Goal: Transaction & Acquisition: Purchase product/service

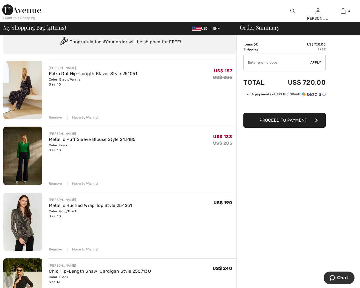
scroll to position [26, 0]
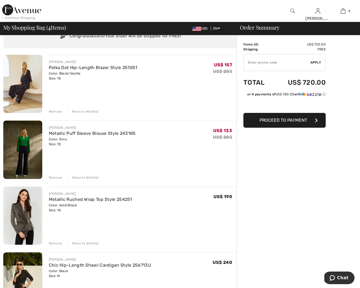
click at [56, 111] on div "Remove" at bounding box center [55, 111] width 13 height 5
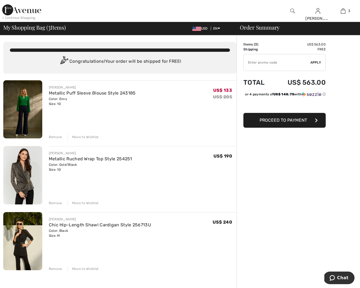
scroll to position [0, 0]
click at [38, 111] on img at bounding box center [22, 109] width 39 height 58
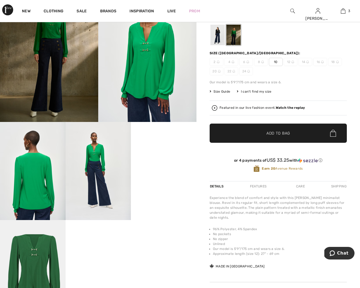
scroll to position [60, 0]
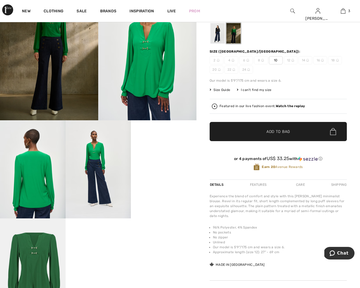
click at [176, 153] on video "Your browser does not support the video tag." at bounding box center [164, 136] width 66 height 33
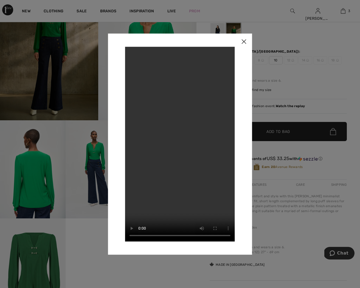
click at [245, 41] on img at bounding box center [244, 41] width 16 height 17
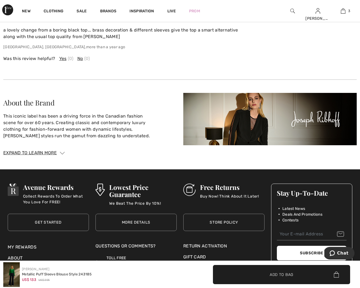
scroll to position [803, 0]
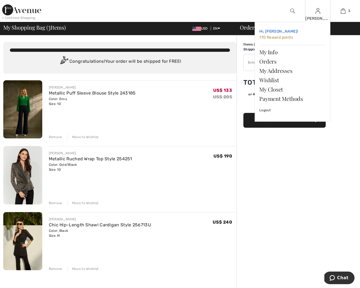
click at [276, 38] on span "170 Reward points" at bounding box center [276, 37] width 34 height 5
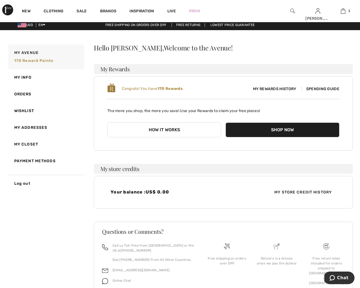
scroll to position [2, 0]
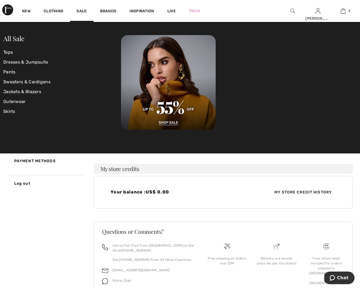
click at [81, 8] on div "Sale" at bounding box center [81, 11] width 23 height 22
click at [80, 11] on link "Sale" at bounding box center [82, 12] width 10 height 6
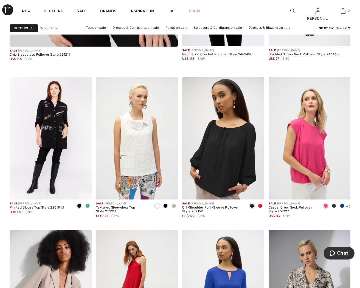
scroll to position [1500, 0]
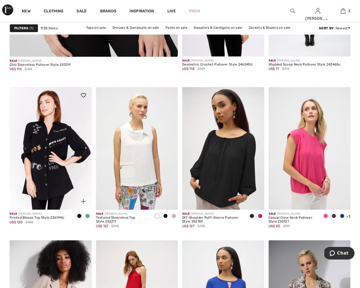
click at [60, 125] on img at bounding box center [51, 148] width 82 height 123
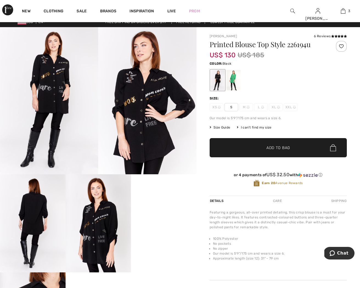
scroll to position [3, 0]
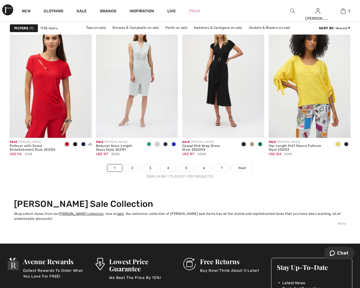
scroll to position [2246, 0]
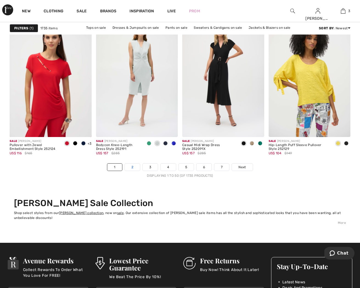
click at [132, 167] on link "2" at bounding box center [132, 167] width 15 height 7
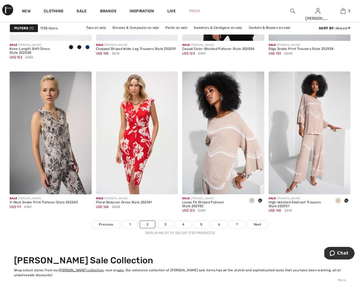
scroll to position [2189, 0]
click at [256, 224] on span "Next" at bounding box center [257, 224] width 7 height 5
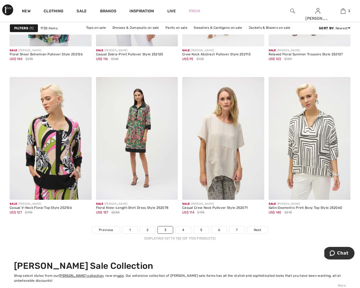
scroll to position [2184, 0]
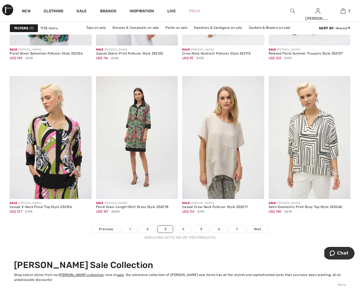
click at [186, 231] on link "4" at bounding box center [183, 229] width 15 height 7
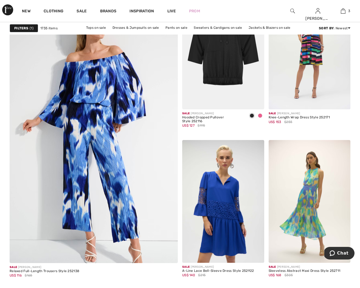
scroll to position [1298, 0]
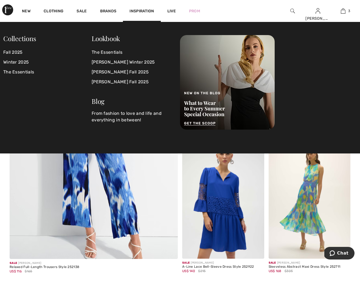
click at [143, 11] on span "Inspiration" at bounding box center [142, 12] width 24 height 6
click at [111, 55] on link "The Essentials" at bounding box center [133, 52] width 82 height 10
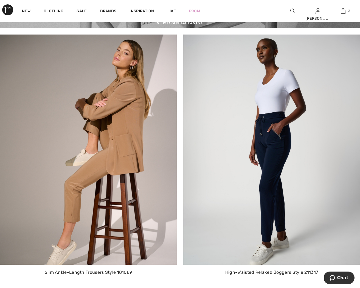
scroll to position [996, 0]
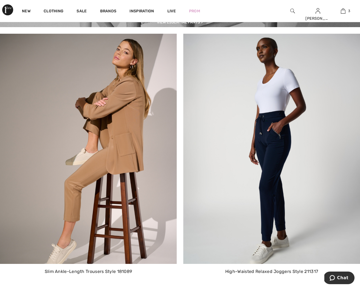
click at [113, 110] on img at bounding box center [88, 149] width 177 height 231
click at [134, 167] on img at bounding box center [88, 149] width 177 height 231
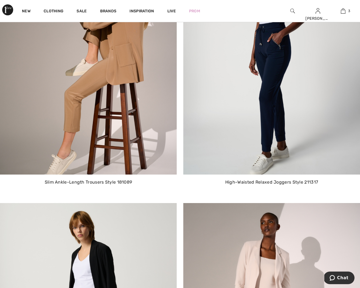
scroll to position [1089, 0]
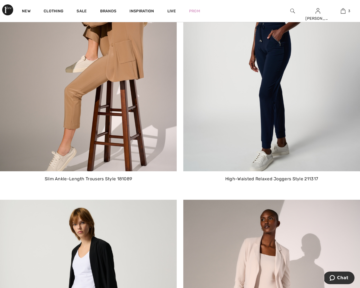
click at [85, 149] on img at bounding box center [88, 56] width 177 height 231
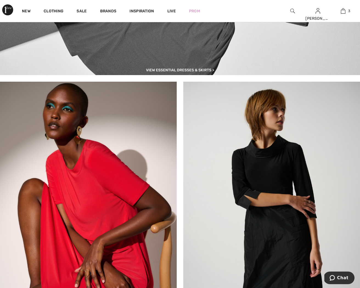
scroll to position [2301, 0]
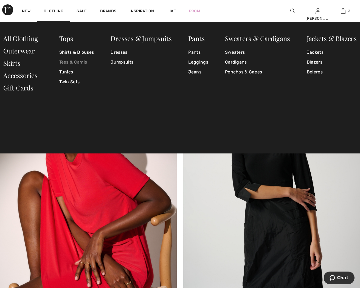
click at [71, 62] on link "Tees & Camis" at bounding box center [76, 62] width 35 height 10
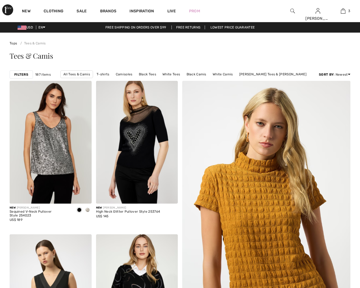
checkbox input "true"
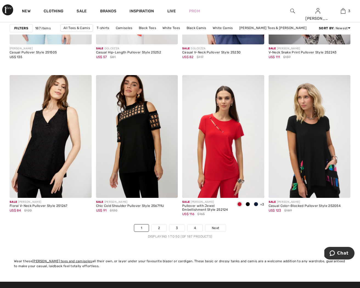
scroll to position [2177, 0]
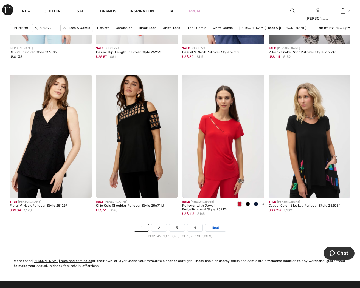
click at [218, 230] on span "Next" at bounding box center [215, 228] width 7 height 5
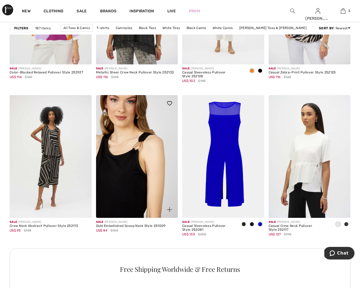
scroll to position [447, 0]
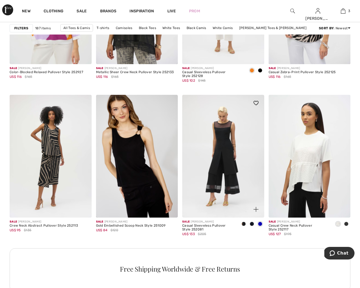
click at [231, 141] on img at bounding box center [223, 156] width 82 height 123
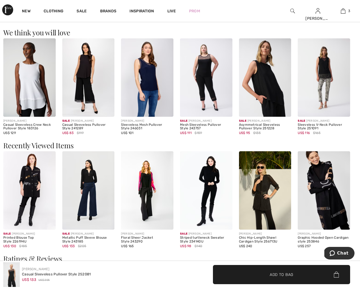
scroll to position [593, 0]
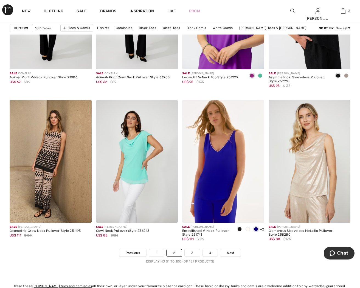
scroll to position [2154, 0]
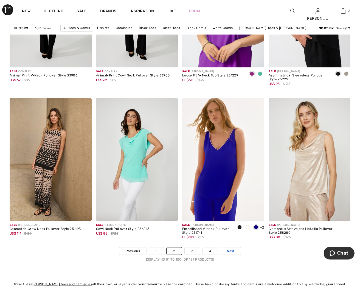
click at [233, 253] on span "Next" at bounding box center [230, 251] width 7 height 5
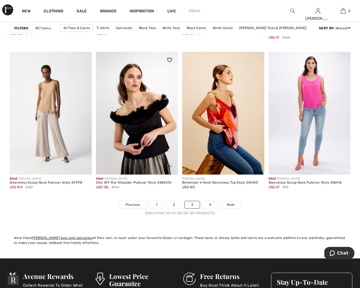
scroll to position [2201, 0]
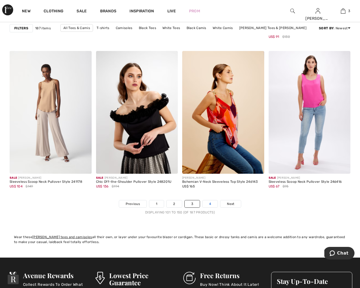
click at [210, 204] on link "4" at bounding box center [210, 204] width 15 height 7
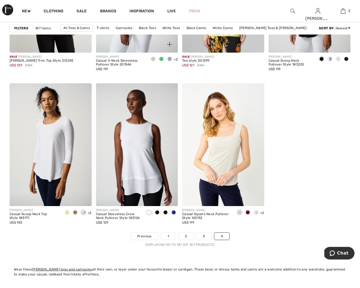
scroll to position [1653, 0]
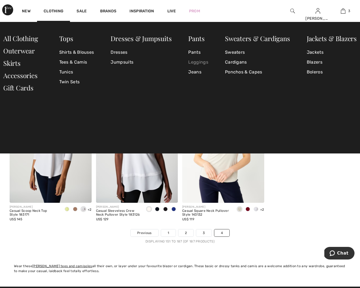
click at [204, 65] on link "Leggings" at bounding box center [198, 62] width 20 height 10
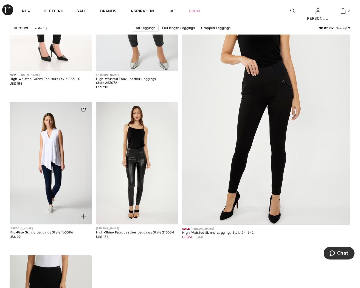
scroll to position [133, 0]
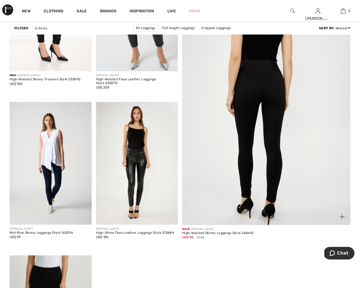
click at [257, 116] on img at bounding box center [267, 99] width 202 height 303
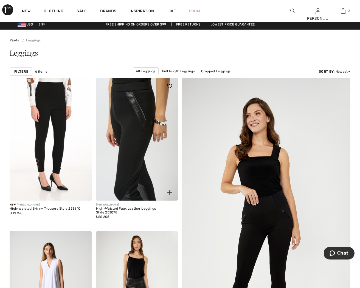
scroll to position [1, 0]
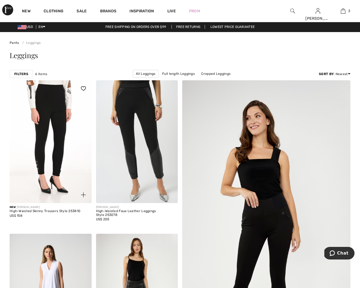
click at [71, 104] on img at bounding box center [51, 141] width 82 height 123
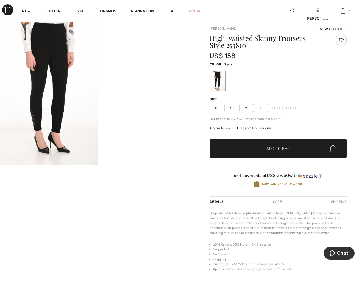
scroll to position [40, 0]
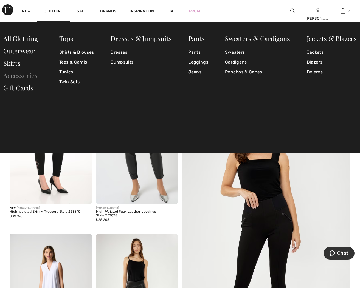
click at [30, 77] on link "Accessories" at bounding box center [20, 75] width 34 height 9
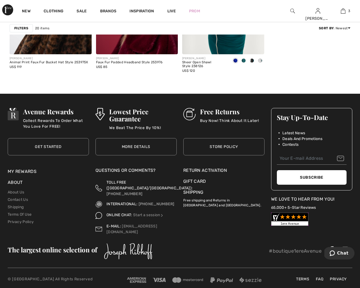
scroll to position [971, 0]
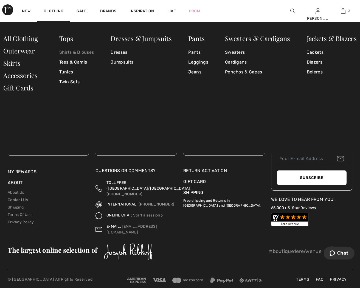
click at [64, 51] on link "Shirts & Blouses" at bounding box center [76, 52] width 35 height 10
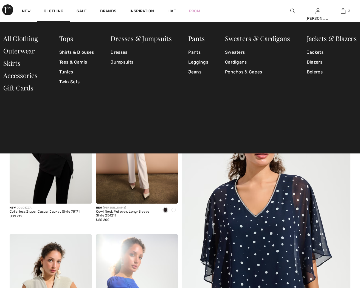
checkbox input "true"
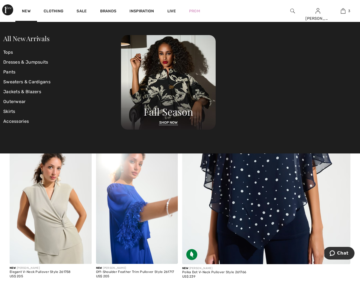
scroll to position [94, 0]
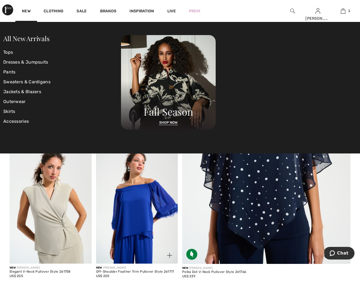
click at [170, 182] on img at bounding box center [137, 202] width 82 height 123
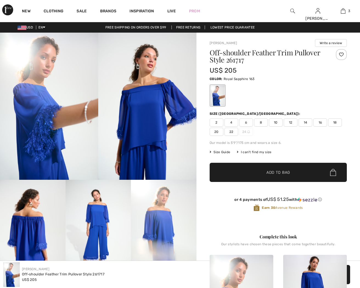
checkbox input "true"
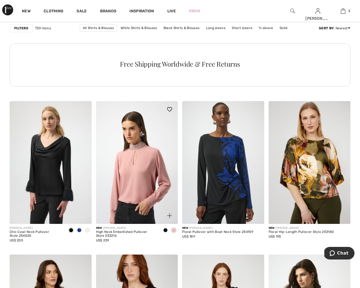
scroll to position [653, 0]
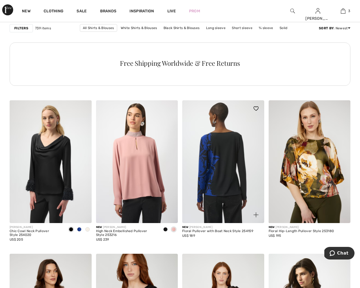
click at [222, 183] on img at bounding box center [223, 161] width 82 height 123
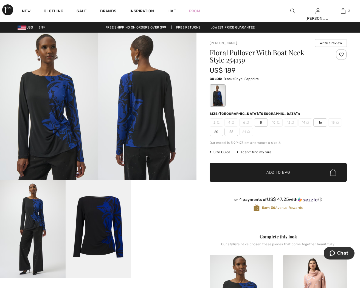
click at [171, 213] on video "Your browser does not support the video tag." at bounding box center [164, 196] width 66 height 33
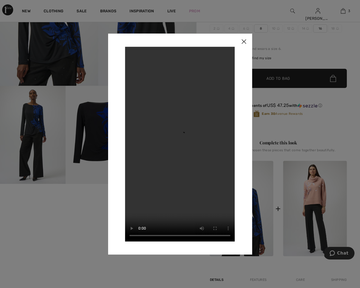
scroll to position [94, 0]
click at [244, 41] on img at bounding box center [244, 41] width 16 height 17
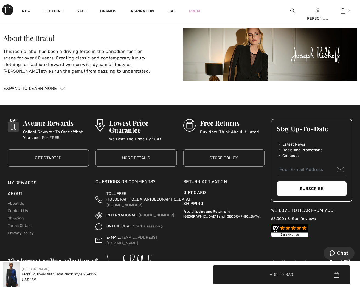
scroll to position [907, 0]
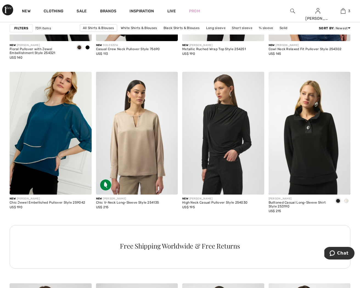
scroll to position [1662, 0]
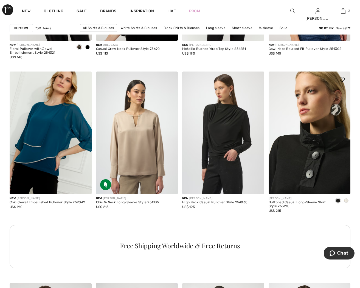
click at [300, 153] on img at bounding box center [310, 133] width 82 height 123
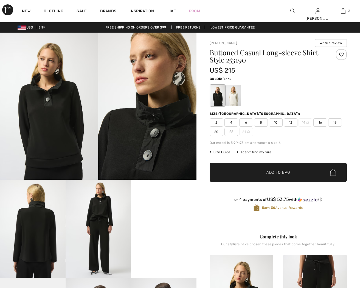
checkbox input "true"
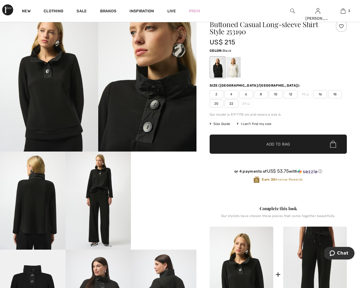
scroll to position [43, 0]
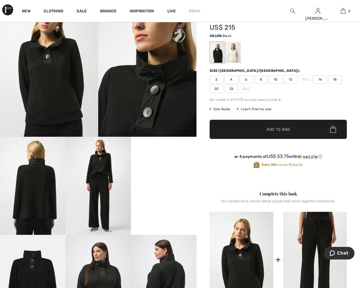
click at [165, 170] on video "Your browser does not support the video tag." at bounding box center [164, 153] width 66 height 33
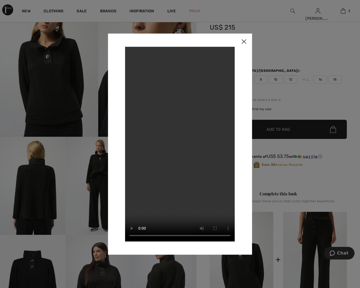
click at [244, 42] on img at bounding box center [244, 41] width 16 height 17
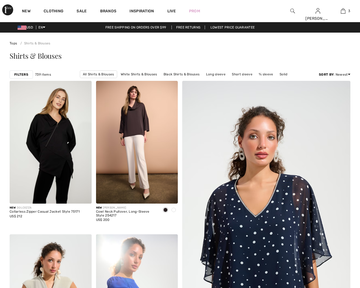
checkbox input "true"
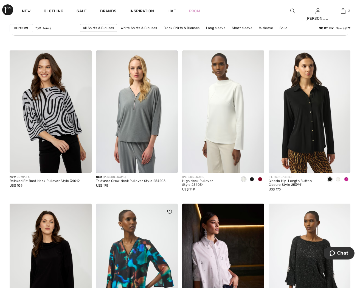
scroll to position [1896, 0]
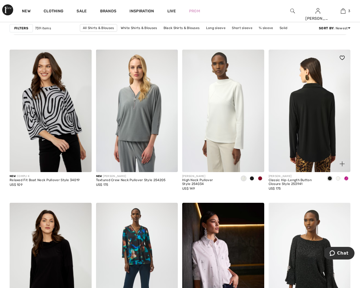
click at [301, 132] on img at bounding box center [310, 111] width 82 height 123
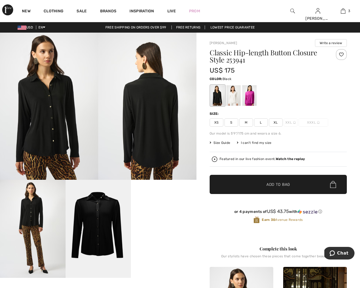
click at [165, 213] on video "Your browser does not support the video tag." at bounding box center [164, 196] width 66 height 33
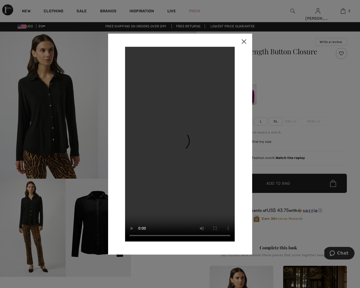
scroll to position [1, 0]
click at [244, 38] on img at bounding box center [244, 41] width 16 height 17
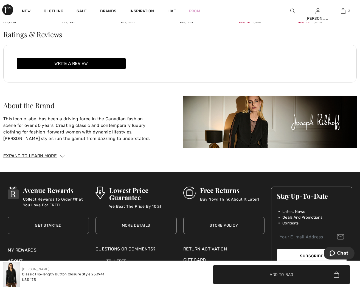
scroll to position [831, 0]
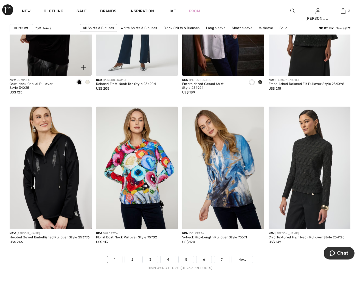
scroll to position [2153, 0]
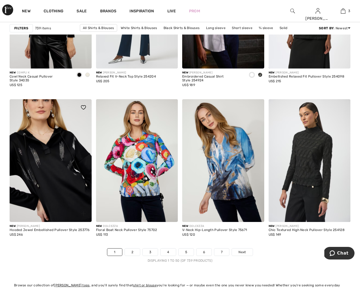
click at [65, 168] on img at bounding box center [51, 160] width 82 height 123
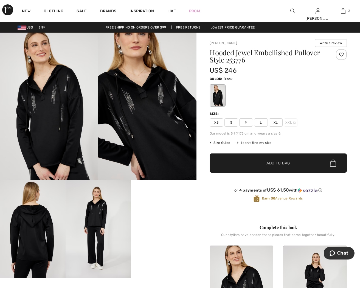
click at [165, 213] on video "Your browser does not support the video tag." at bounding box center [164, 196] width 66 height 33
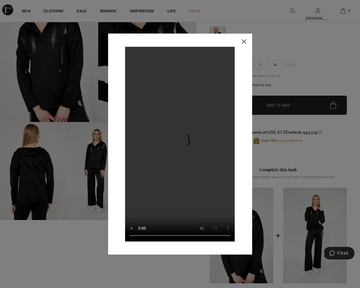
scroll to position [58, 0]
click at [242, 40] on img at bounding box center [244, 41] width 16 height 17
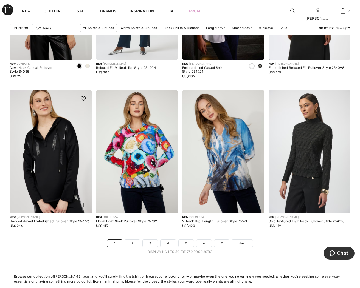
scroll to position [2163, 0]
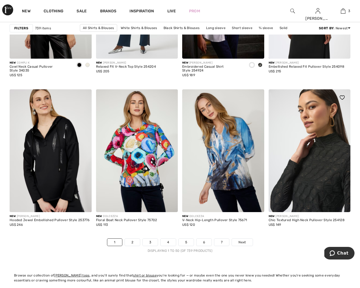
click at [313, 157] on img at bounding box center [310, 150] width 82 height 123
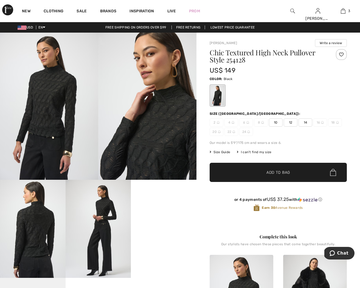
click at [165, 213] on video "Your browser does not support the video tag." at bounding box center [164, 196] width 66 height 33
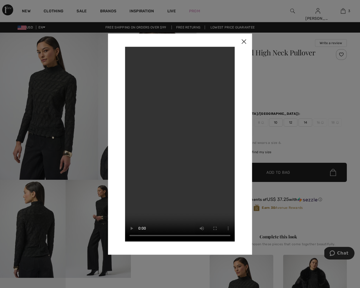
click at [134, 52] on video "Your browser does not support the video tag." at bounding box center [180, 144] width 110 height 195
drag, startPoint x: 246, startPoint y: 41, endPoint x: 243, endPoint y: 42, distance: 2.8
click at [245, 41] on img at bounding box center [244, 41] width 16 height 17
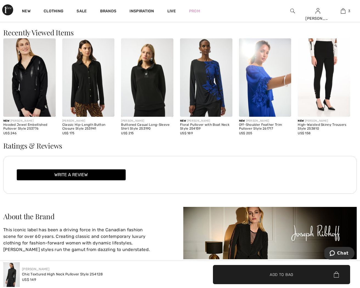
scroll to position [711, 0]
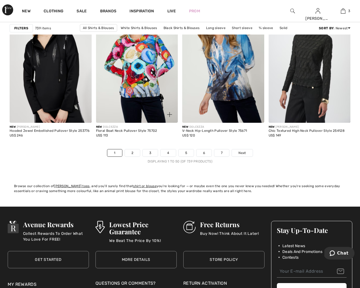
scroll to position [2267, 0]
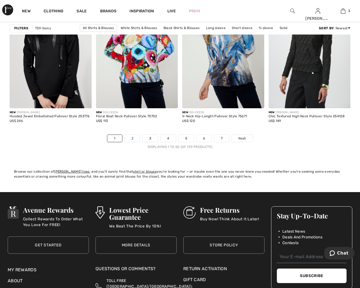
click at [132, 139] on link "2" at bounding box center [132, 138] width 15 height 7
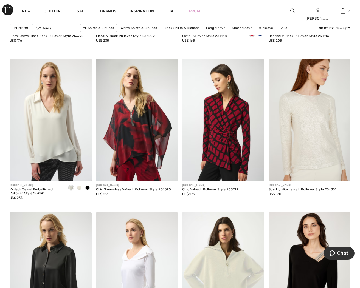
scroll to position [2055, 0]
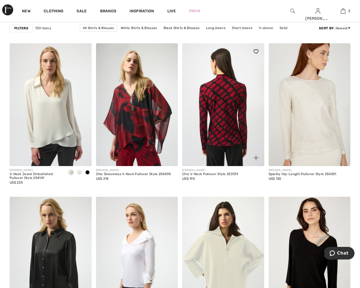
click at [234, 139] on img at bounding box center [223, 104] width 82 height 123
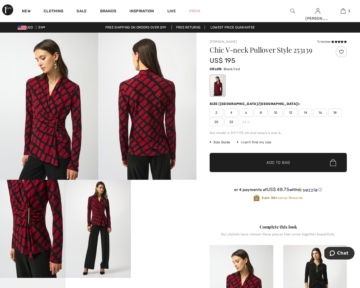
click at [164, 213] on video "Your browser does not support the video tag." at bounding box center [164, 196] width 66 height 33
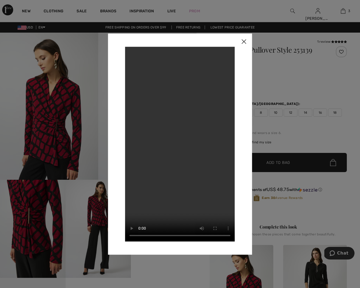
click at [245, 42] on img at bounding box center [244, 41] width 16 height 17
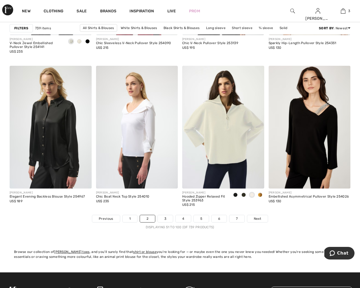
scroll to position [2256, 0]
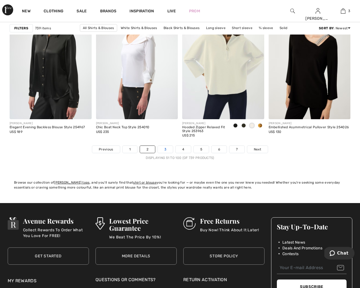
click at [170, 150] on link "3" at bounding box center [165, 149] width 15 height 7
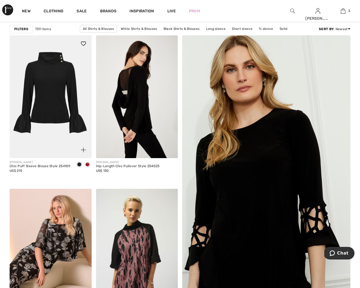
scroll to position [45, 0]
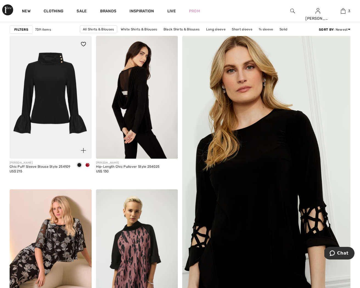
click at [61, 91] on img at bounding box center [51, 97] width 82 height 123
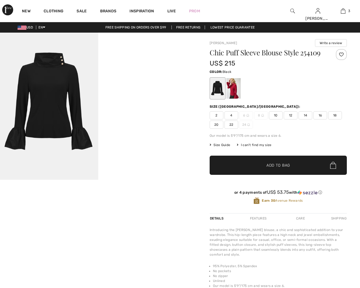
checkbox input "true"
click at [219, 97] on div at bounding box center [218, 88] width 14 height 21
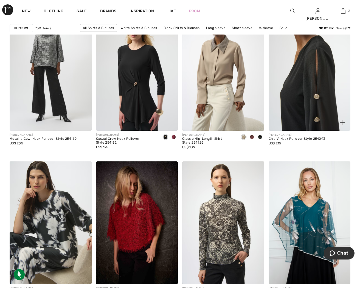
scroll to position [746, 0]
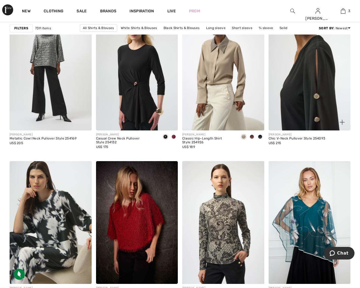
click at [309, 116] on img at bounding box center [310, 69] width 82 height 123
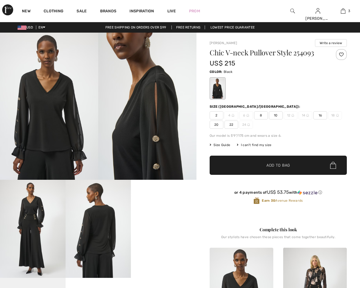
checkbox input "true"
click at [169, 213] on video "Your browser does not support the video tag." at bounding box center [164, 196] width 66 height 33
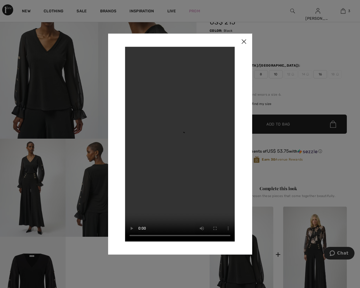
scroll to position [43, 0]
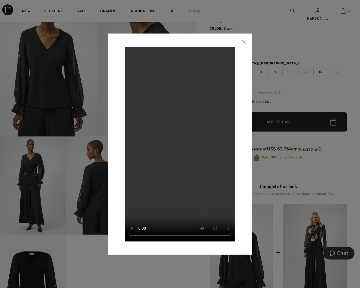
drag, startPoint x: 243, startPoint y: 41, endPoint x: 239, endPoint y: 41, distance: 4.9
click at [243, 41] on img at bounding box center [244, 41] width 16 height 17
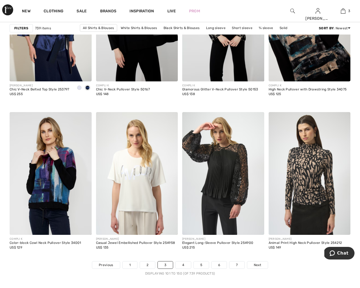
scroll to position [2141, 0]
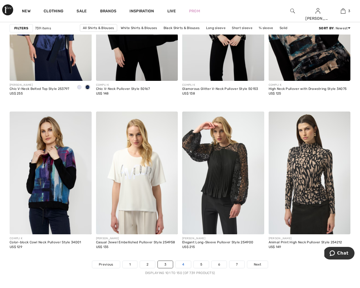
click at [184, 267] on link "4" at bounding box center [183, 264] width 15 height 7
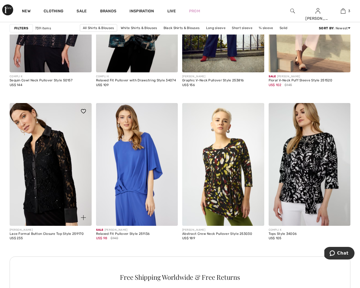
scroll to position [958, 0]
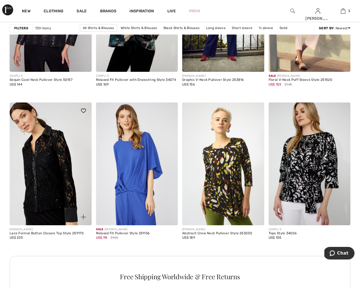
click at [47, 178] on img at bounding box center [51, 164] width 82 height 123
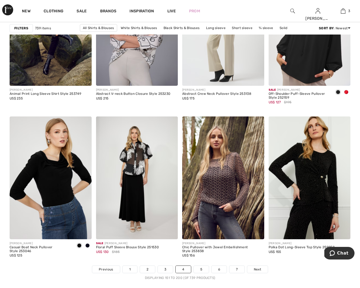
scroll to position [2136, 0]
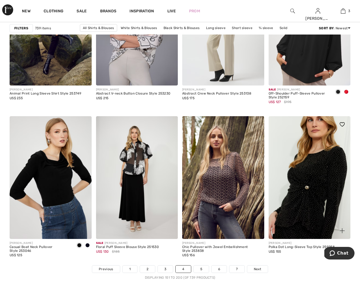
click at [311, 180] on img at bounding box center [310, 177] width 82 height 123
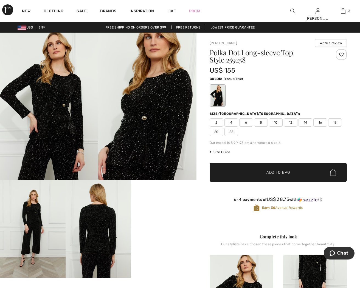
click at [177, 213] on video "Your browser does not support the video tag." at bounding box center [164, 196] width 66 height 33
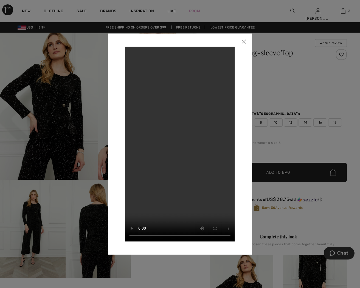
drag, startPoint x: 246, startPoint y: 42, endPoint x: 240, endPoint y: 51, distance: 10.9
click at [246, 42] on img at bounding box center [244, 41] width 16 height 17
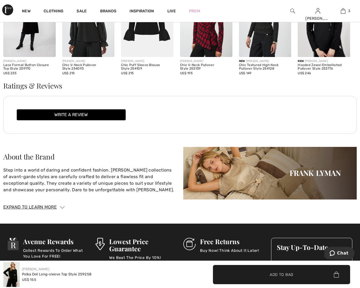
scroll to position [769, 0]
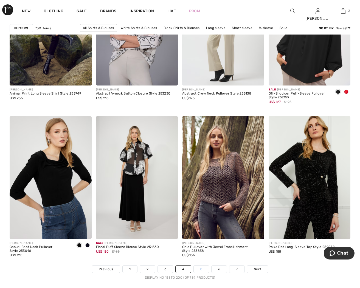
click at [202, 271] on link "5" at bounding box center [201, 269] width 15 height 7
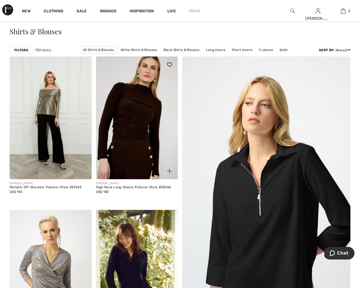
click at [148, 110] on img at bounding box center [137, 118] width 82 height 123
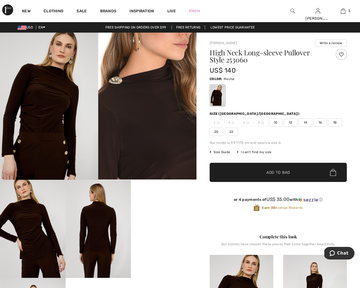
click at [162, 213] on video "Your browser does not support the video tag." at bounding box center [164, 196] width 66 height 33
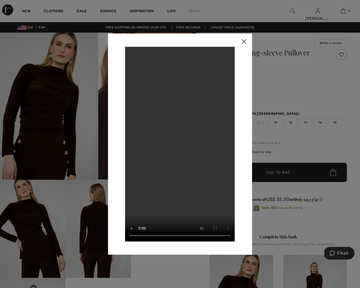
click at [243, 40] on img at bounding box center [244, 41] width 16 height 17
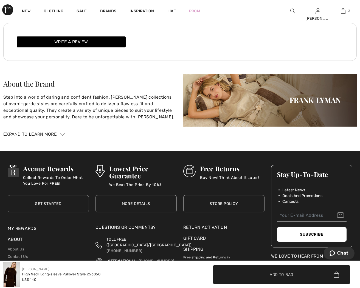
scroll to position [854, 0]
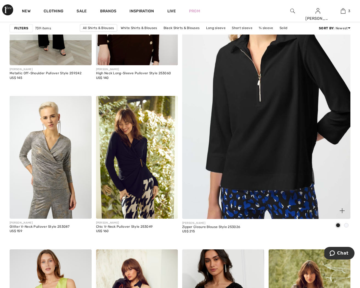
scroll to position [143, 0]
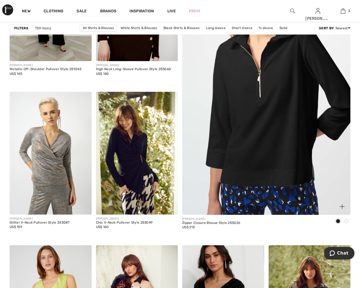
click at [249, 157] on img at bounding box center [267, 89] width 202 height 303
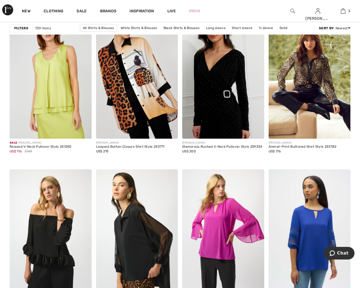
scroll to position [379, 0]
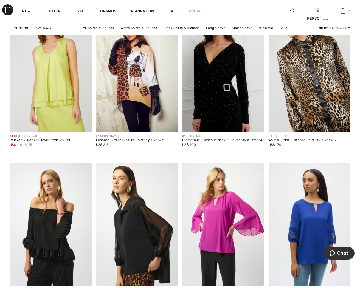
click at [295, 101] on img at bounding box center [310, 71] width 82 height 123
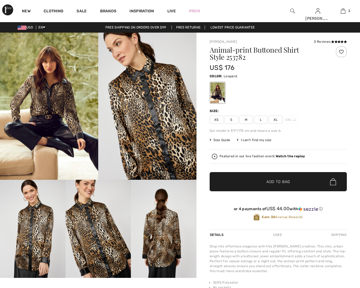
checkbox input "true"
click at [160, 120] on img at bounding box center [147, 106] width 98 height 147
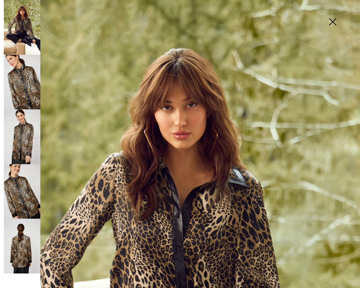
click at [29, 150] on img at bounding box center [22, 137] width 37 height 55
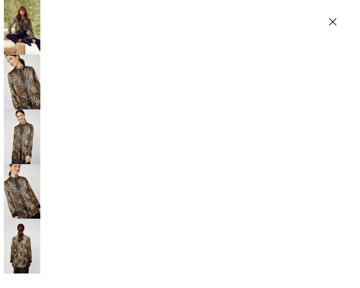
click at [29, 150] on img at bounding box center [22, 137] width 37 height 55
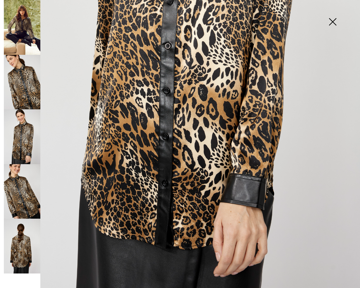
scroll to position [252, 0]
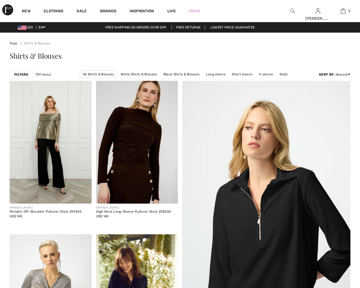
scroll to position [379, 0]
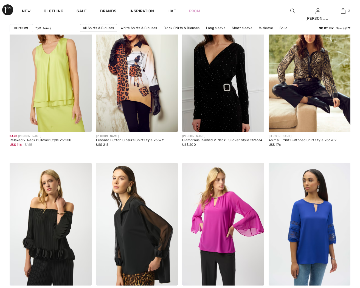
checkbox input "true"
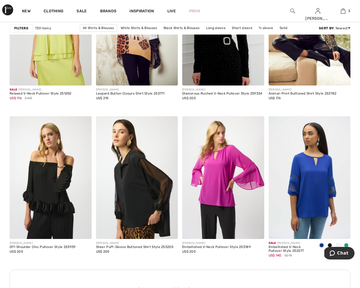
scroll to position [428, 0]
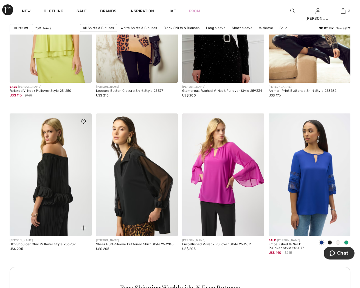
click at [43, 181] on img at bounding box center [51, 175] width 82 height 123
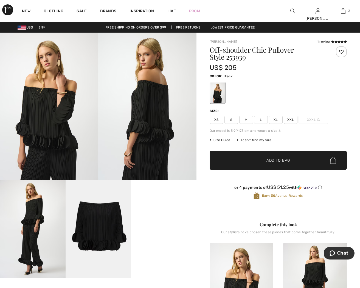
click at [171, 213] on video "Your browser does not support the video tag." at bounding box center [164, 196] width 66 height 33
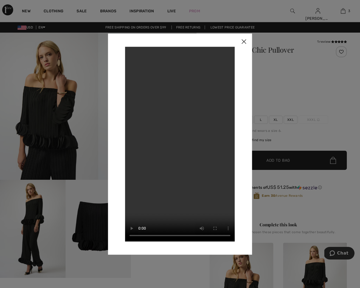
click at [246, 43] on img at bounding box center [244, 41] width 16 height 17
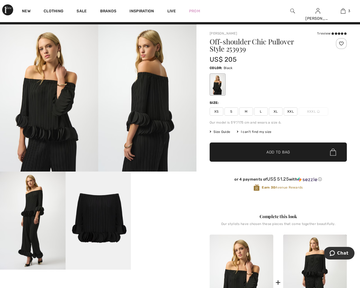
scroll to position [7, 0]
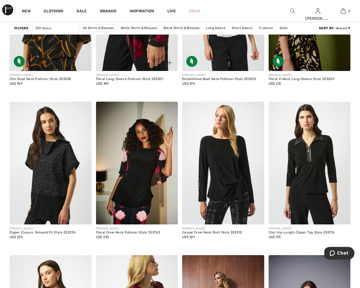
scroll to position [806, 0]
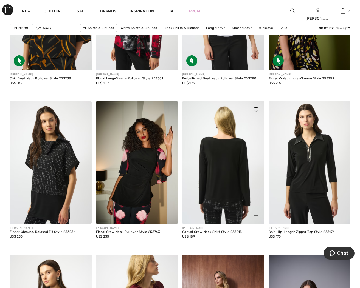
click at [233, 180] on img at bounding box center [223, 162] width 82 height 123
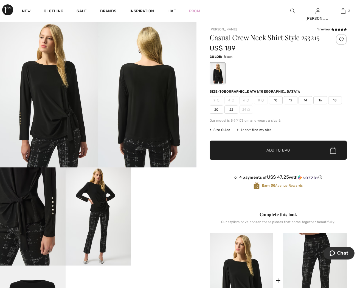
scroll to position [19, 0]
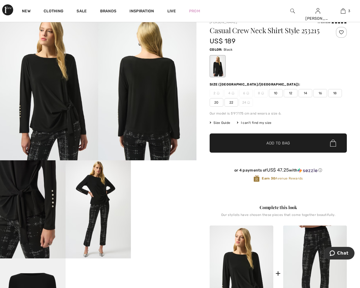
click at [172, 193] on video "Your browser does not support the video tag." at bounding box center [164, 177] width 66 height 33
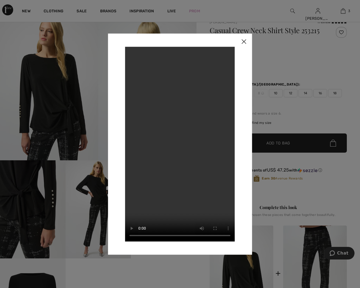
click at [172, 195] on video "Your browser does not support the video tag." at bounding box center [180, 144] width 110 height 195
click at [279, 61] on div at bounding box center [180, 144] width 360 height 288
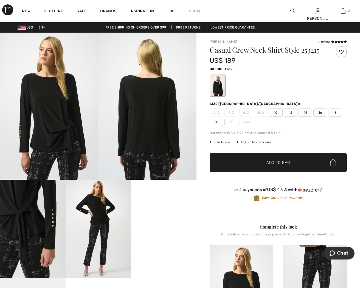
scroll to position [0, 0]
click at [170, 213] on video "Your browser does not support the video tag." at bounding box center [164, 196] width 66 height 33
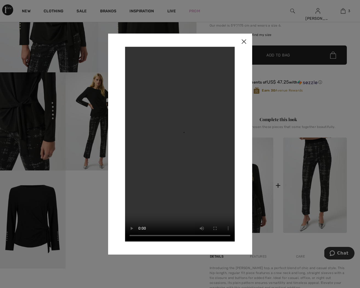
scroll to position [108, 0]
click at [99, 106] on div at bounding box center [180, 144] width 360 height 288
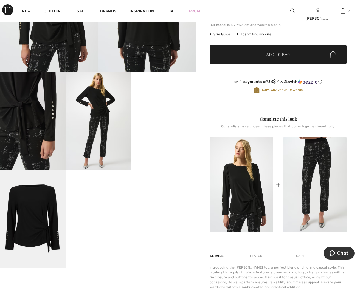
click at [99, 106] on img at bounding box center [99, 121] width 66 height 98
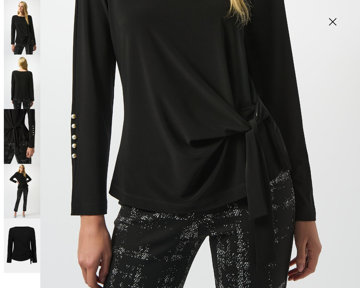
scroll to position [231, 0]
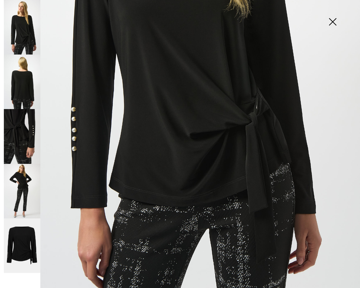
click at [29, 93] on img at bounding box center [22, 82] width 37 height 55
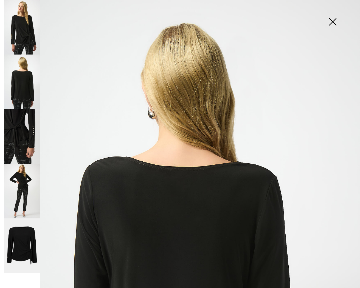
scroll to position [0, 0]
click at [20, 148] on img at bounding box center [22, 136] width 37 height 55
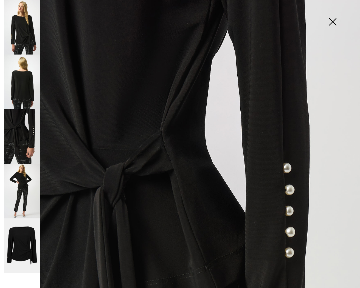
click at [342, 23] on img at bounding box center [332, 22] width 27 height 28
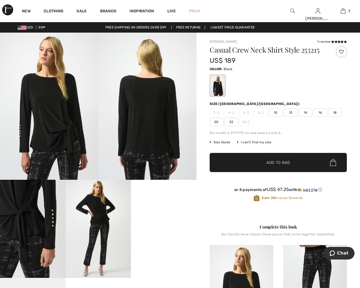
click at [276, 114] on span "10" at bounding box center [276, 113] width 14 height 8
click at [277, 164] on span "Add to Bag" at bounding box center [279, 163] width 24 height 6
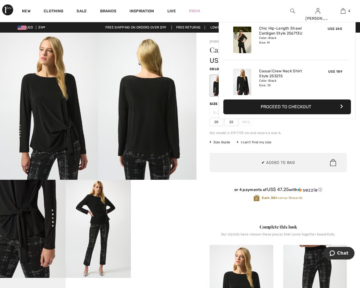
scroll to position [103, 0]
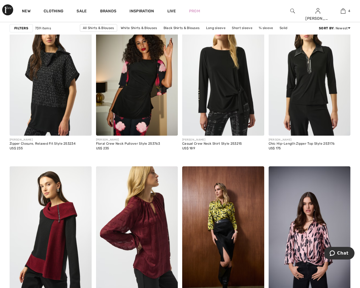
scroll to position [895, 0]
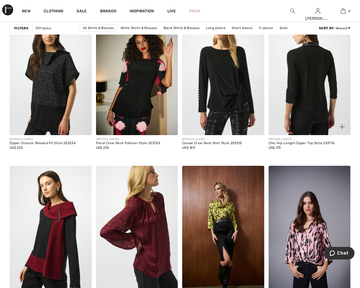
click at [319, 113] on img at bounding box center [310, 73] width 82 height 123
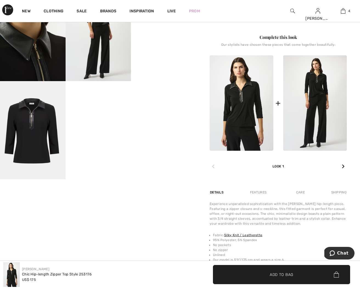
scroll to position [203, 0]
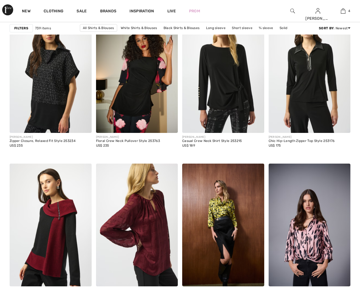
checkbox input "true"
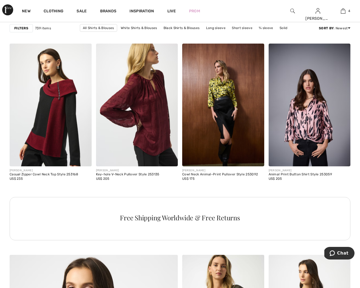
scroll to position [1018, 0]
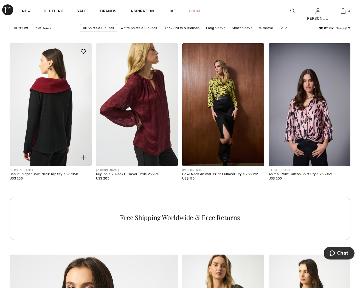
click at [60, 111] on img at bounding box center [51, 104] width 82 height 123
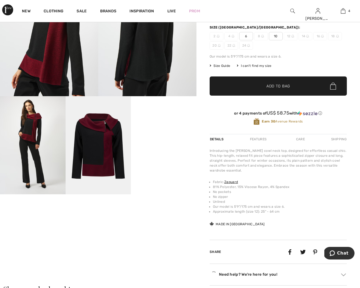
scroll to position [91, 0]
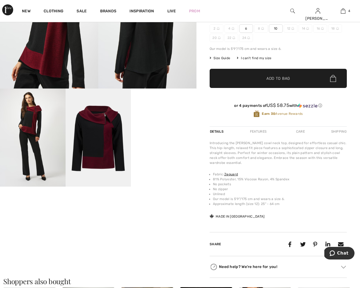
click at [147, 121] on video "Your browser does not support the video tag." at bounding box center [164, 105] width 66 height 33
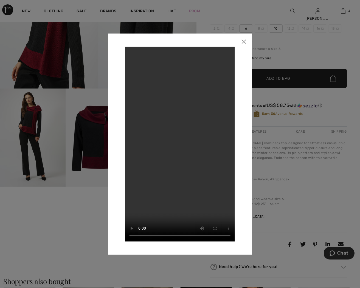
click at [245, 42] on img at bounding box center [244, 41] width 16 height 17
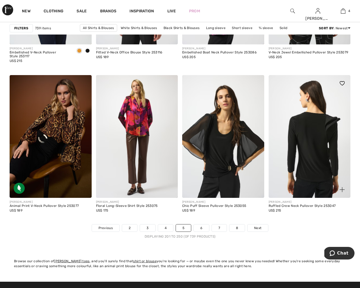
scroll to position [2178, 0]
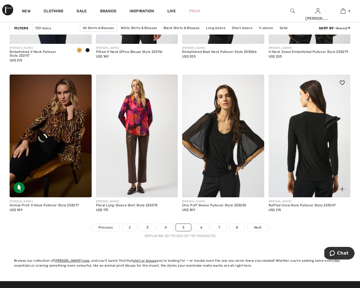
click at [305, 173] on img at bounding box center [310, 136] width 82 height 123
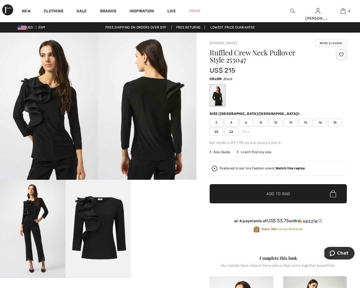
click at [164, 213] on video "Your browser does not support the video tag." at bounding box center [164, 196] width 66 height 33
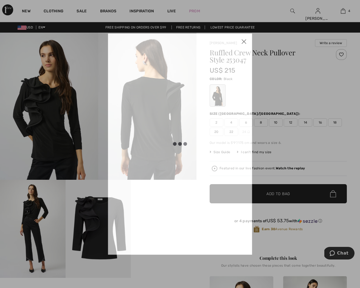
click at [164, 243] on div at bounding box center [180, 144] width 144 height 222
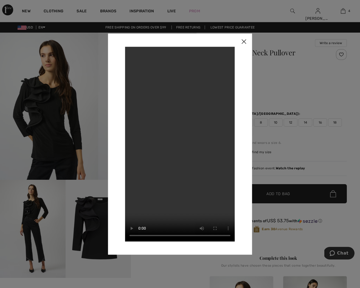
click at [244, 42] on img at bounding box center [244, 41] width 16 height 17
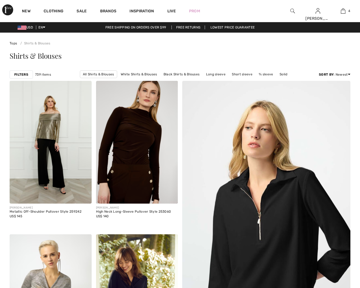
scroll to position [2178, 0]
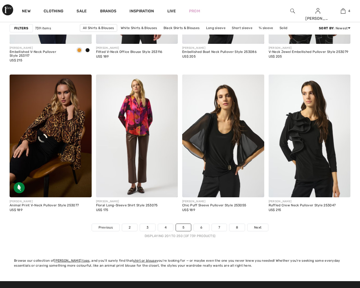
checkbox input "true"
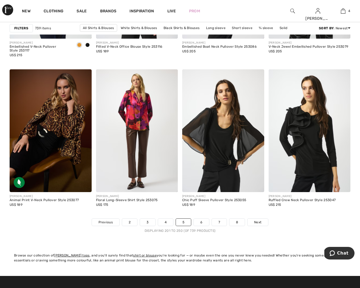
scroll to position [2184, 0]
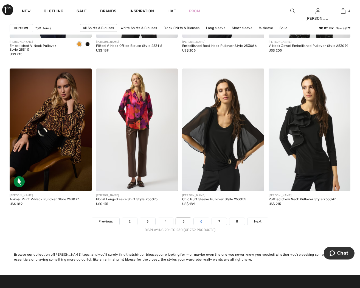
click at [206, 222] on link "6" at bounding box center [201, 221] width 15 height 7
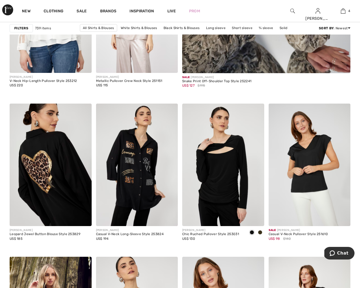
scroll to position [288, 0]
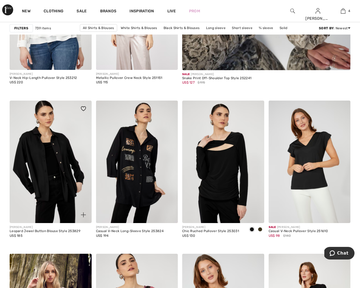
click at [48, 194] on img at bounding box center [51, 162] width 82 height 123
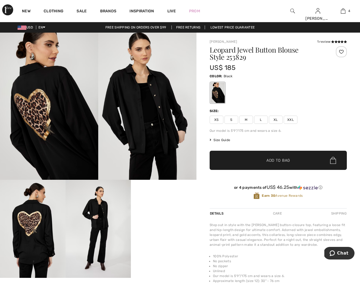
click at [160, 213] on video "Your browser does not support the video tag." at bounding box center [164, 196] width 66 height 33
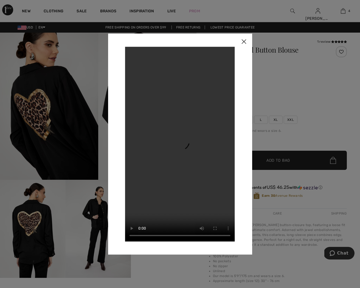
scroll to position [53, 0]
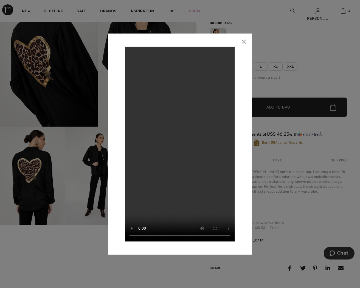
click at [307, 87] on div at bounding box center [180, 144] width 360 height 288
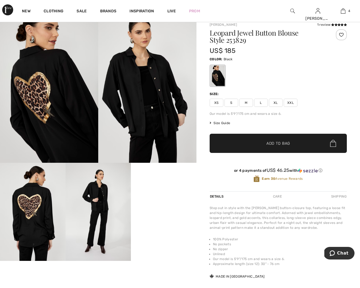
scroll to position [16, 0]
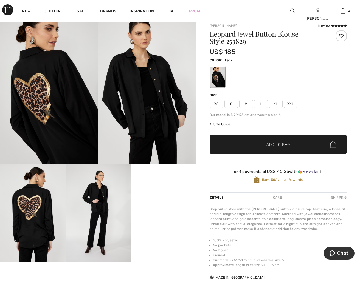
click at [183, 197] on video "Your browser does not support the video tag." at bounding box center [164, 180] width 66 height 33
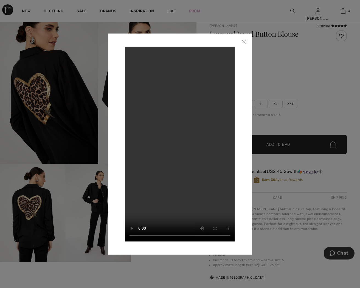
click at [136, 53] on video "Your browser does not support the video tag." at bounding box center [180, 144] width 110 height 195
click at [131, 54] on video "Your browser does not support the video tag." at bounding box center [180, 144] width 110 height 195
click at [290, 96] on div at bounding box center [180, 144] width 360 height 288
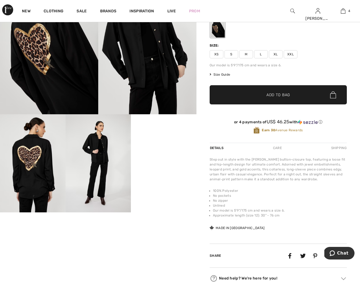
scroll to position [70, 0]
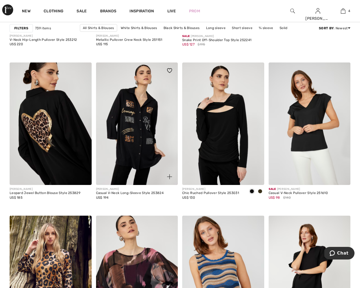
scroll to position [326, 0]
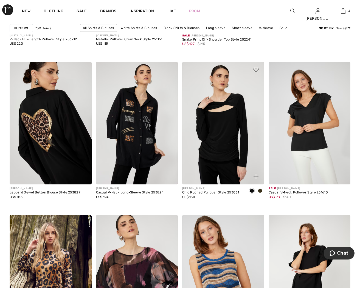
click at [240, 162] on img at bounding box center [223, 123] width 82 height 123
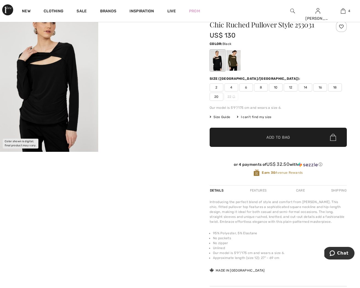
scroll to position [28, 0]
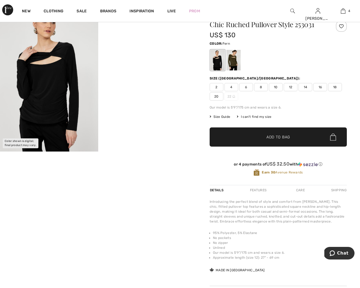
click at [230, 63] on div at bounding box center [233, 60] width 14 height 21
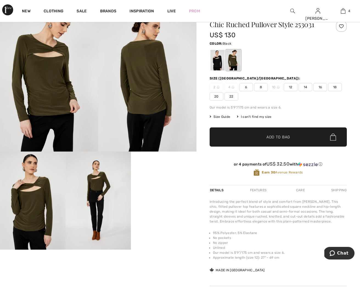
click at [220, 63] on div at bounding box center [218, 60] width 14 height 21
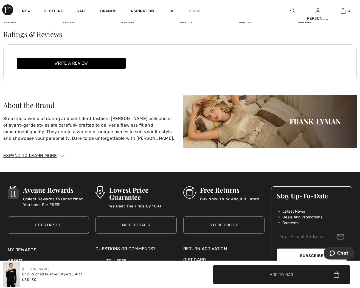
scroll to position [746, 0]
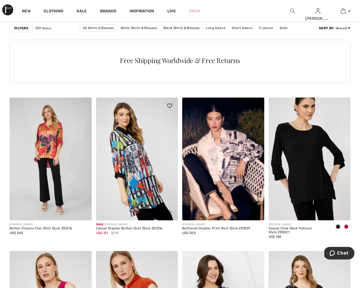
scroll to position [656, 0]
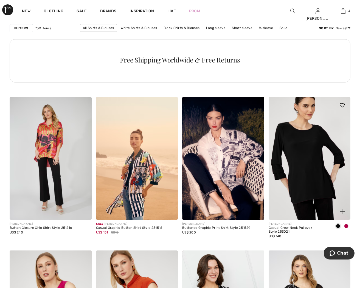
click at [315, 178] on img at bounding box center [310, 158] width 82 height 123
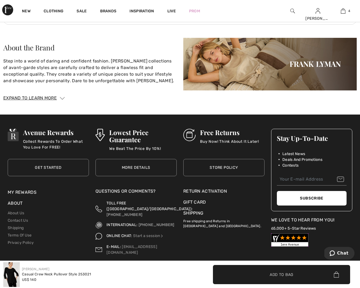
scroll to position [756, 0]
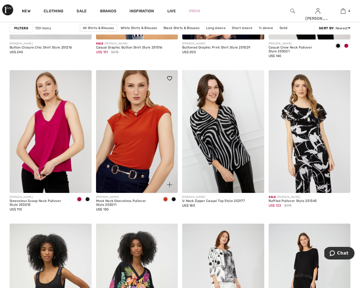
scroll to position [840, 0]
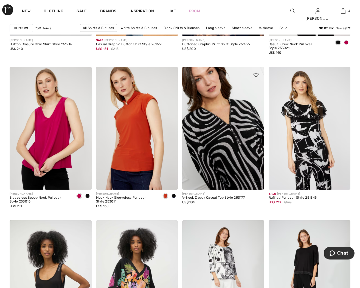
click at [232, 156] on img at bounding box center [223, 128] width 82 height 123
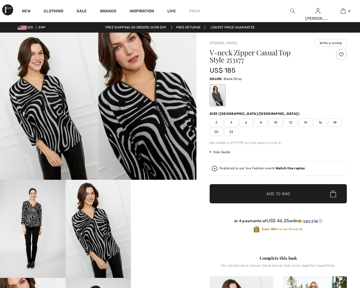
click at [169, 205] on video "Your browser does not support the video tag." at bounding box center [164, 196] width 66 height 33
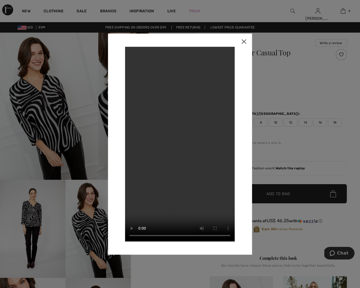
click at [242, 40] on img at bounding box center [244, 41] width 16 height 17
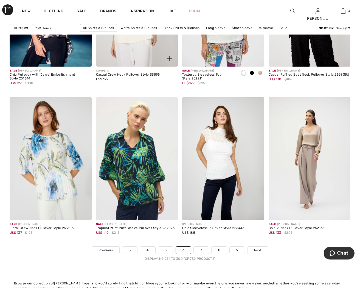
scroll to position [2155, 0]
click at [202, 250] on link "7" at bounding box center [201, 250] width 15 height 7
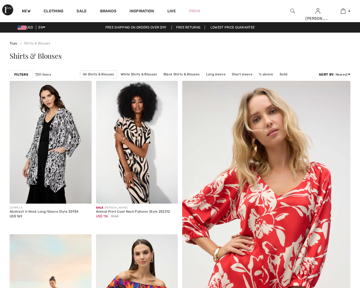
checkbox input "true"
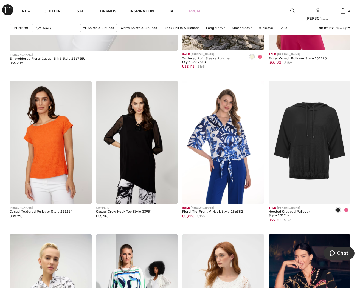
scroll to position [1512, 0]
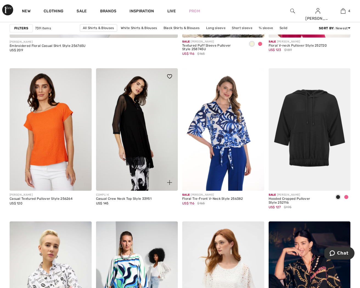
click img
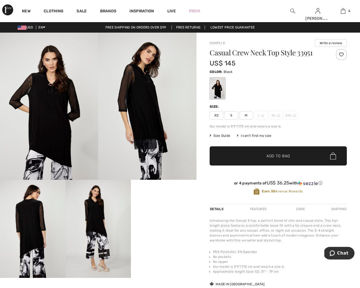
click at [160, 213] on video "Your browser does not support the video tag." at bounding box center [164, 196] width 66 height 33
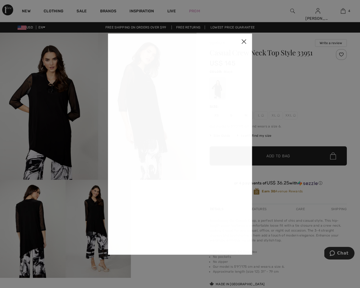
click at [160, 245] on div "Your browser does not support the video tag." at bounding box center [180, 144] width 144 height 222
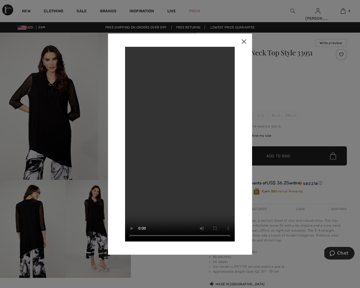
scroll to position [1, 0]
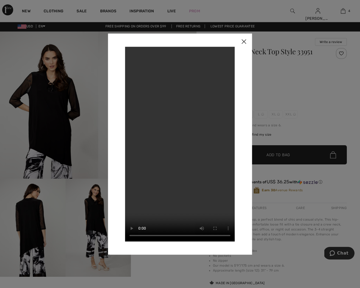
click at [244, 42] on img at bounding box center [244, 41] width 16 height 17
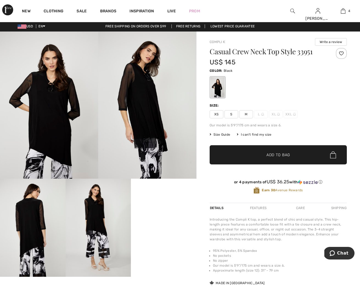
click at [53, 113] on img at bounding box center [49, 105] width 98 height 147
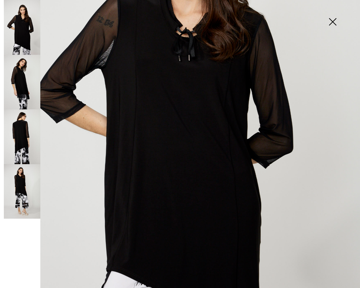
scroll to position [162, 0]
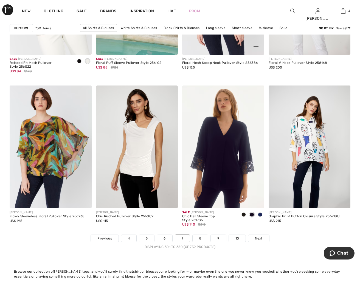
scroll to position [2176, 0]
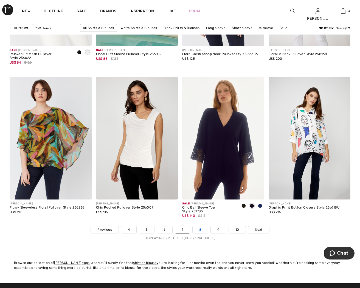
click at [201, 232] on link "8" at bounding box center [200, 229] width 15 height 7
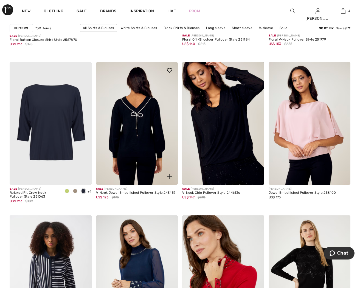
scroll to position [1526, 0]
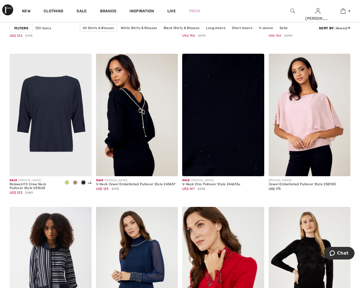
click at [242, 146] on img at bounding box center [223, 115] width 82 height 123
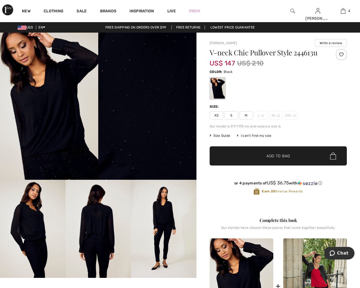
click at [167, 208] on img at bounding box center [164, 229] width 66 height 98
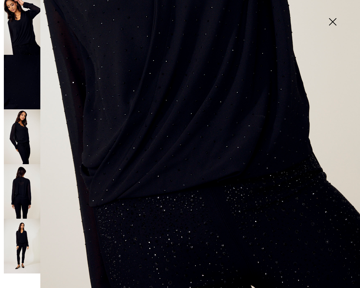
scroll to position [252, 0]
click at [26, 243] on img at bounding box center [22, 246] width 37 height 55
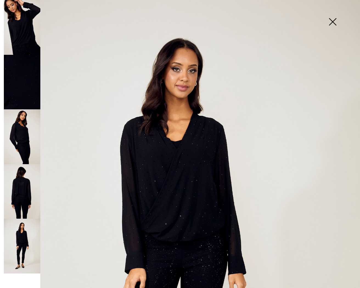
scroll to position [0, 0]
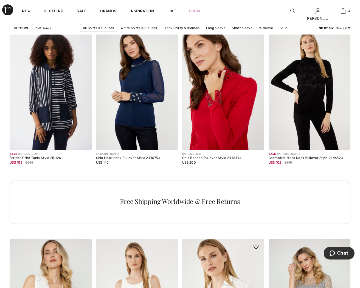
scroll to position [1705, 0]
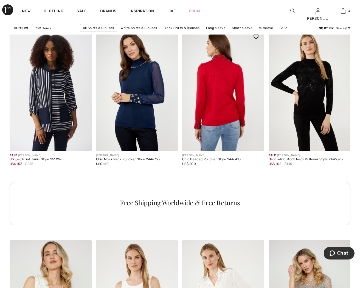
click at [225, 119] on img at bounding box center [223, 90] width 82 height 123
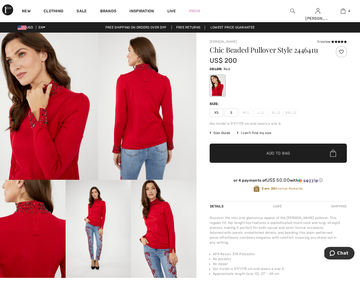
click at [145, 139] on img at bounding box center [147, 106] width 98 height 147
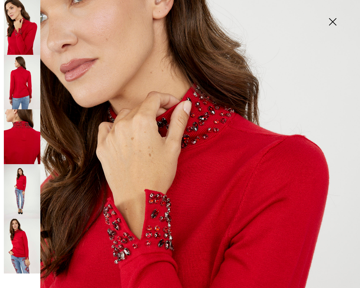
scroll to position [99, 0]
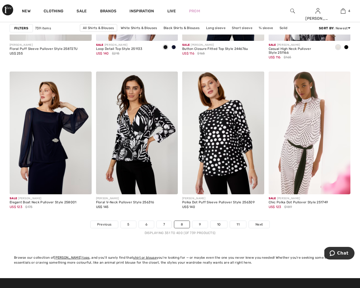
scroll to position [2181, 0]
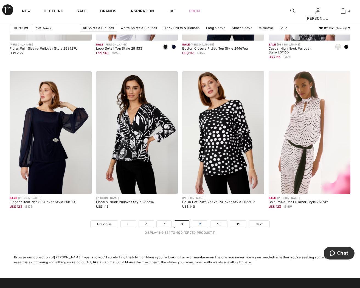
click at [200, 228] on link "9" at bounding box center [199, 224] width 15 height 7
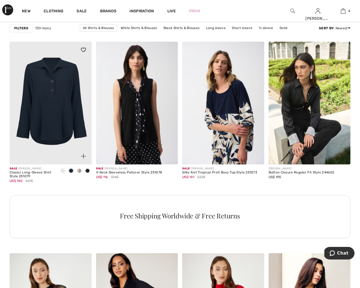
scroll to position [1692, 0]
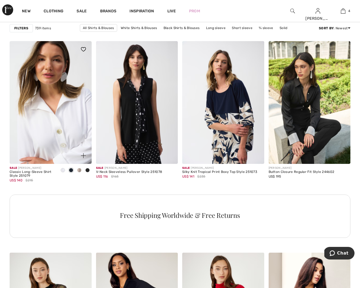
click at [61, 127] on img at bounding box center [51, 102] width 82 height 123
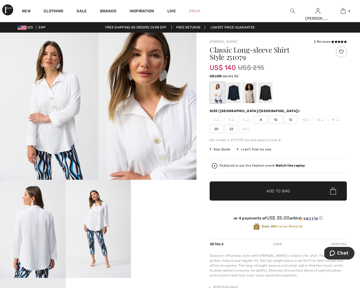
click at [154, 213] on video "Your browser does not support the video tag." at bounding box center [164, 196] width 66 height 33
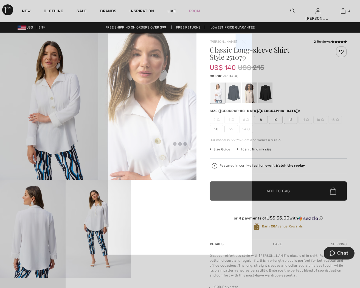
click at [154, 246] on div at bounding box center [180, 144] width 144 height 222
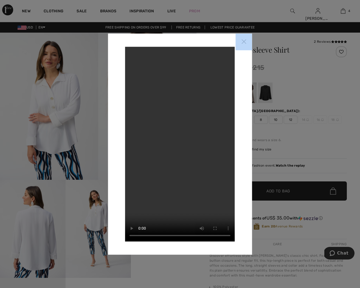
click at [245, 42] on img at bounding box center [244, 41] width 16 height 17
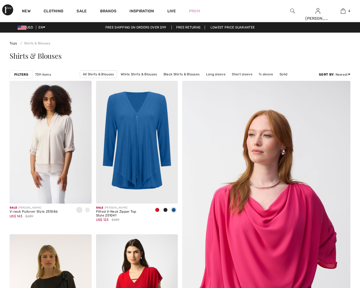
scroll to position [1692, 0]
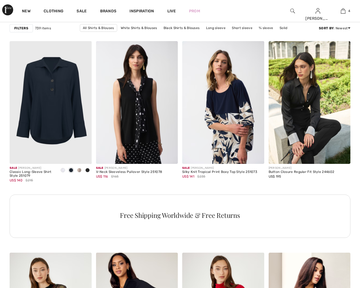
checkbox input "true"
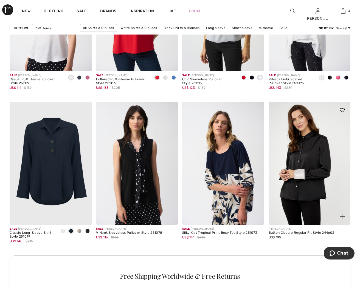
scroll to position [1630, 0]
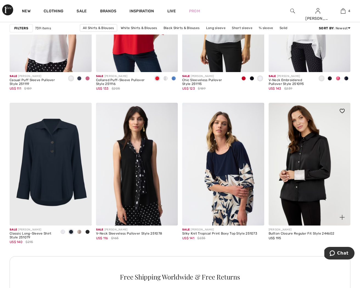
click at [312, 197] on img at bounding box center [310, 164] width 82 height 123
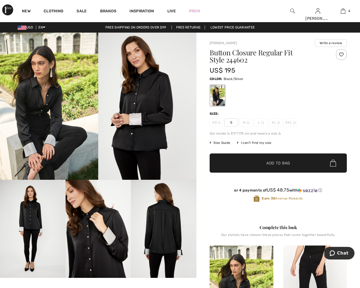
click at [168, 212] on img at bounding box center [164, 229] width 66 height 98
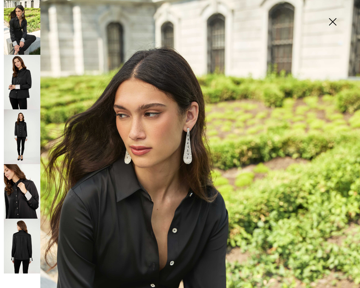
click at [335, 23] on img at bounding box center [332, 22] width 27 height 28
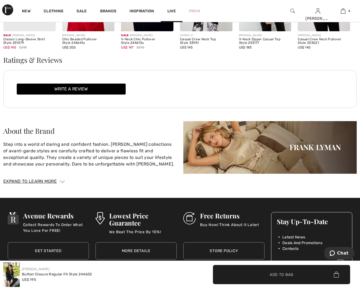
scroll to position [679, 0]
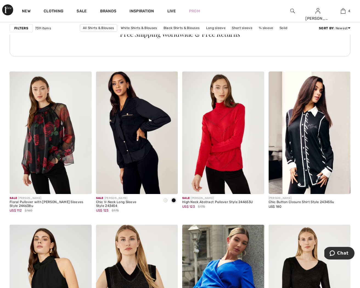
scroll to position [1874, 0]
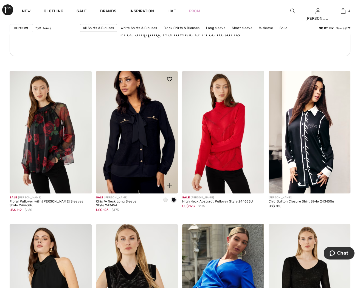
click at [116, 151] on img at bounding box center [137, 132] width 82 height 123
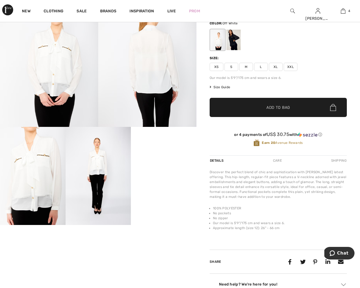
scroll to position [55, 0]
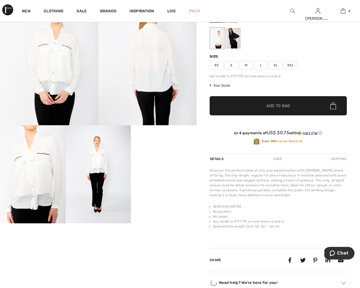
click at [184, 158] on video "Your browser does not support the video tag." at bounding box center [164, 141] width 66 height 33
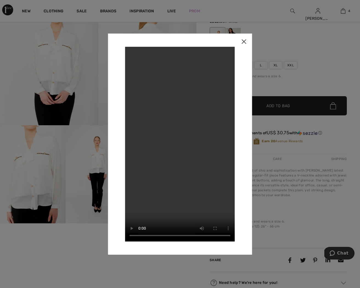
click at [246, 40] on img at bounding box center [244, 41] width 16 height 17
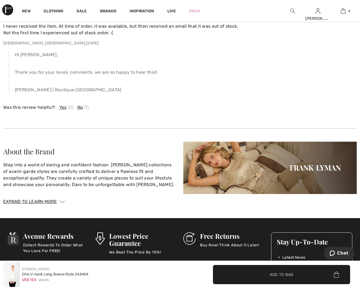
scroll to position [753, 0]
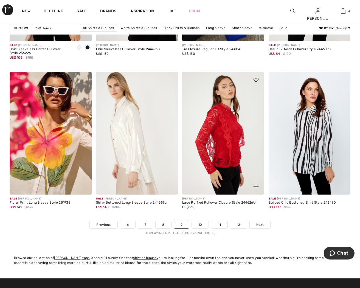
scroll to position [2182, 0]
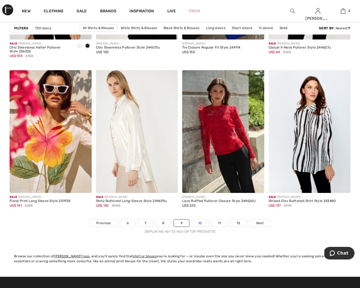
click at [200, 224] on link "10" at bounding box center [200, 223] width 17 height 7
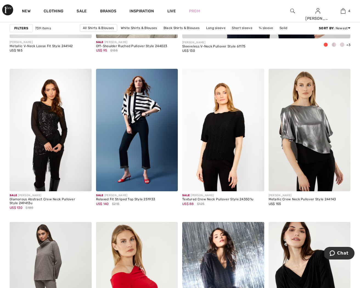
scroll to position [320, 0]
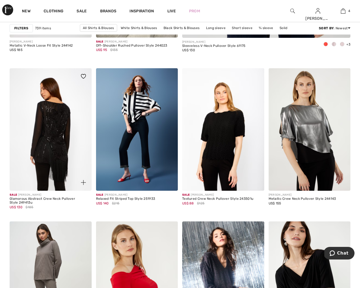
click at [63, 130] on img at bounding box center [51, 129] width 82 height 123
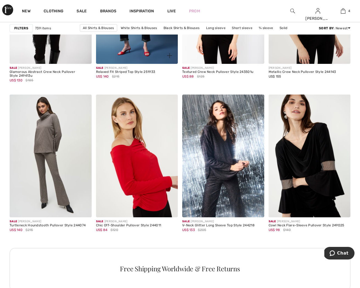
scroll to position [447, 0]
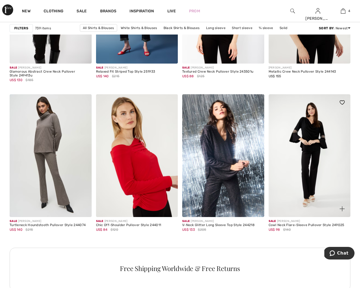
click at [315, 137] on img at bounding box center [310, 155] width 82 height 123
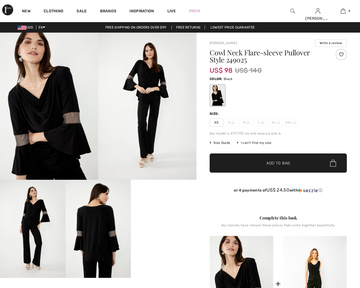
checkbox input "true"
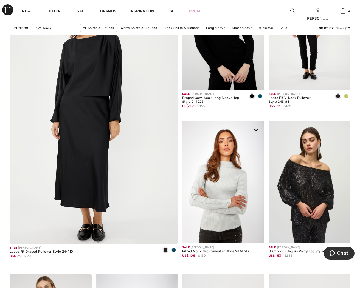
scroll to position [1306, 0]
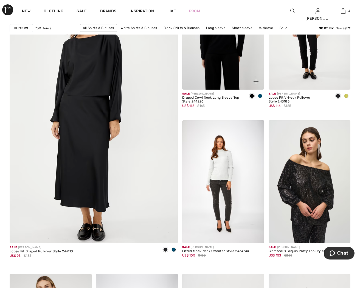
click at [208, 64] on img at bounding box center [223, 28] width 82 height 123
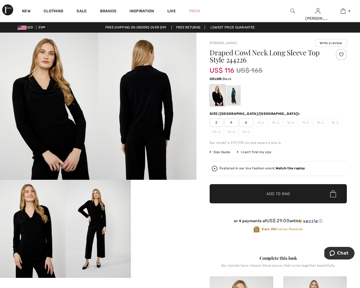
click at [155, 213] on video "Your browser does not support the video tag." at bounding box center [164, 196] width 66 height 33
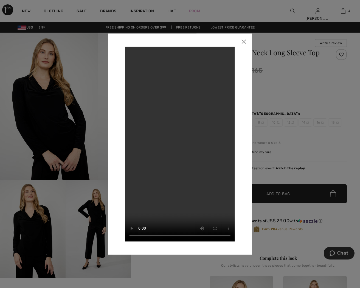
click at [244, 41] on img at bounding box center [244, 41] width 16 height 17
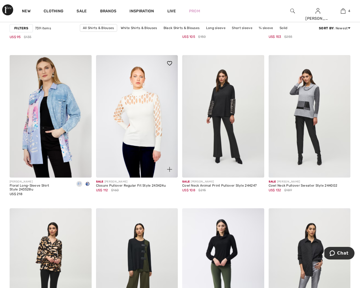
scroll to position [1525, 0]
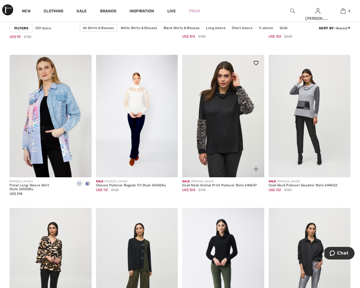
click at [218, 143] on img at bounding box center [223, 116] width 82 height 123
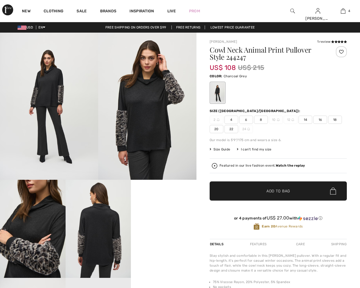
checkbox input "true"
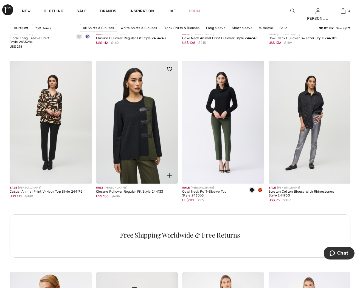
scroll to position [1673, 0]
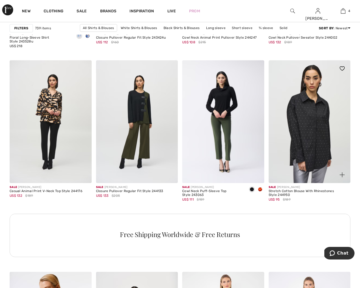
click at [321, 128] on img at bounding box center [310, 121] width 82 height 123
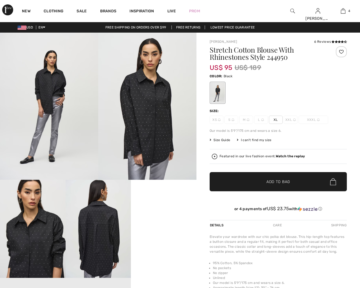
checkbox input "true"
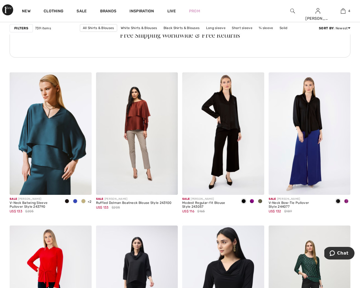
scroll to position [1874, 0]
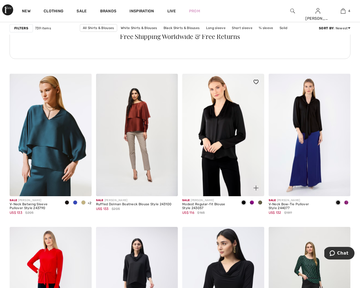
click at [215, 137] on img at bounding box center [223, 135] width 82 height 123
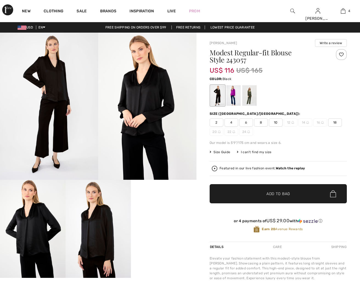
checkbox input "true"
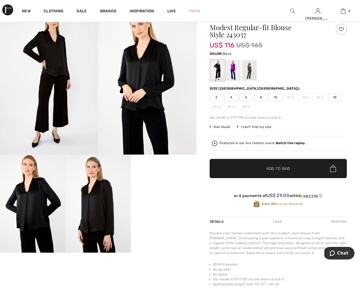
scroll to position [27, 0]
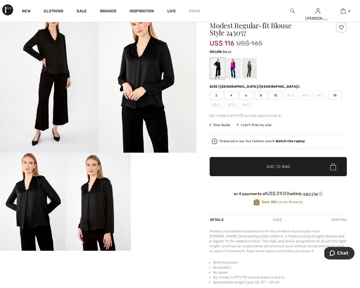
click at [168, 186] on video "Your browser does not support the video tag." at bounding box center [164, 169] width 66 height 33
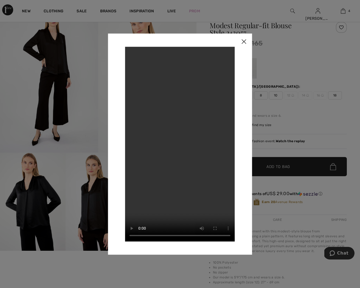
click at [246, 41] on img at bounding box center [244, 41] width 16 height 17
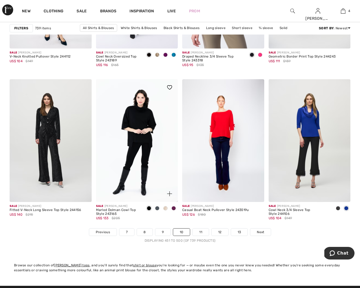
scroll to position [2174, 0]
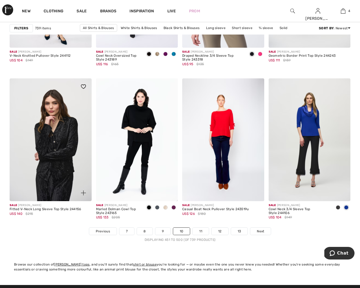
click at [52, 149] on img at bounding box center [51, 140] width 82 height 123
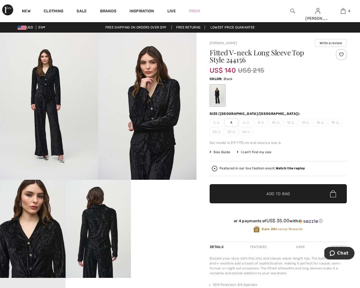
click at [168, 213] on video "Your browser does not support the video tag." at bounding box center [164, 196] width 66 height 33
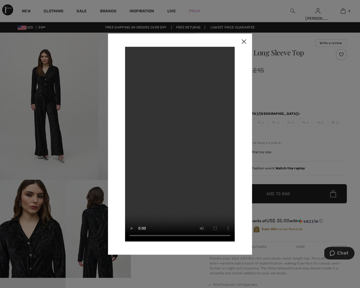
click at [246, 43] on img at bounding box center [244, 41] width 16 height 17
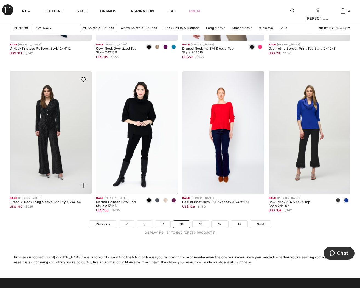
scroll to position [2182, 0]
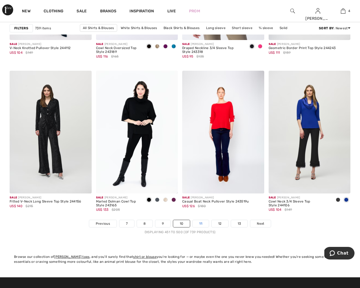
click at [203, 225] on link "11" at bounding box center [201, 223] width 16 height 7
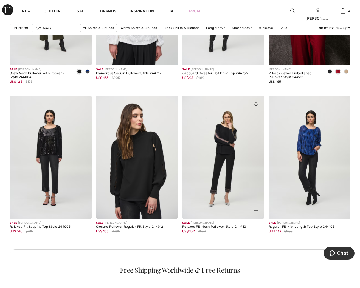
scroll to position [447, 0]
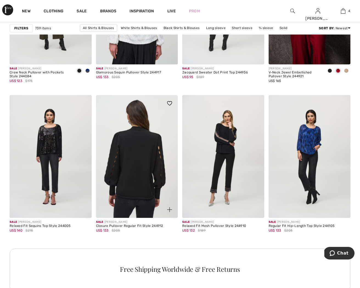
click at [139, 193] on img at bounding box center [137, 156] width 82 height 123
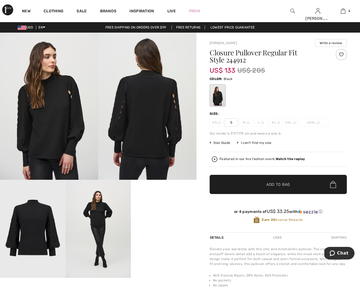
click at [167, 213] on video "Your browser does not support the video tag." at bounding box center [164, 196] width 66 height 33
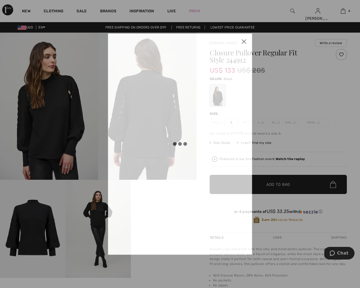
click at [167, 231] on div at bounding box center [180, 144] width 110 height 195
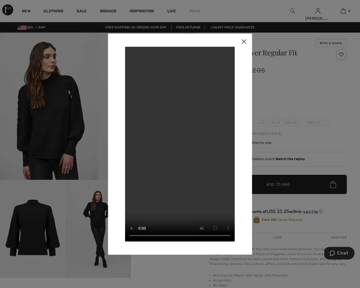
click at [243, 41] on img at bounding box center [244, 41] width 16 height 17
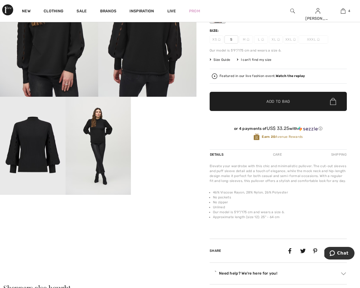
scroll to position [84, 0]
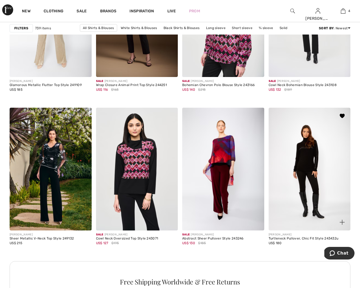
scroll to position [1625, 0]
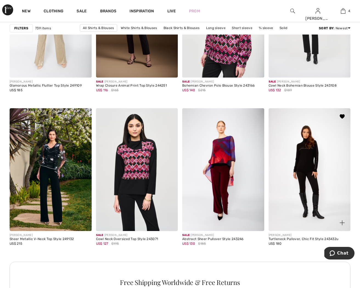
click at [319, 178] on img at bounding box center [310, 169] width 82 height 123
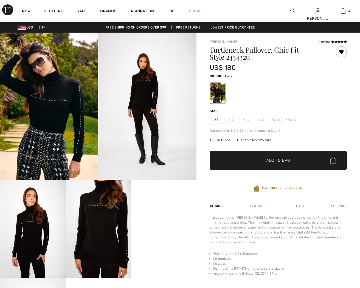
checkbox input "true"
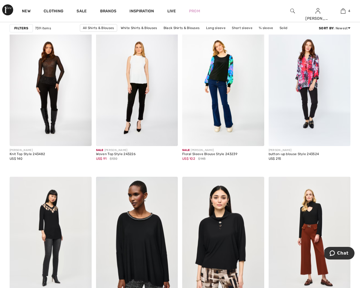
scroll to position [1930, 0]
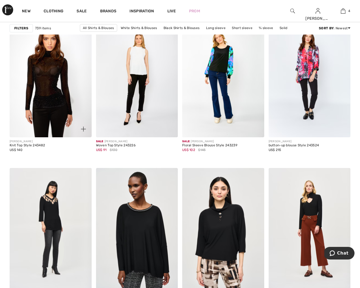
click at [60, 93] on img at bounding box center [51, 76] width 82 height 123
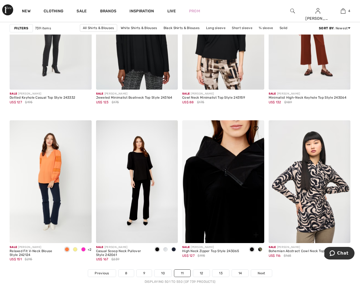
scroll to position [2133, 0]
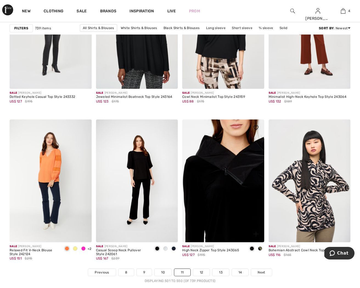
click at [223, 174] on img at bounding box center [223, 181] width 82 height 123
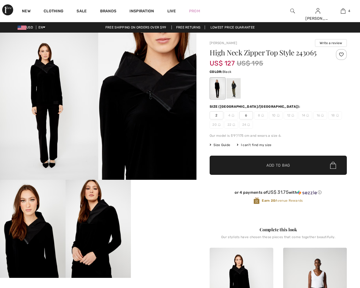
checkbox input "true"
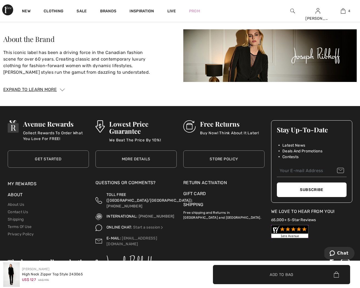
scroll to position [891, 0]
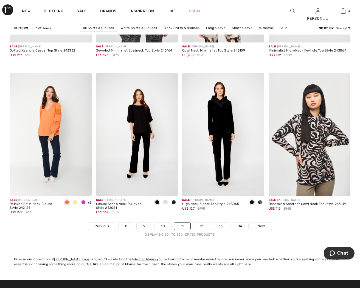
click at [199, 228] on link "12" at bounding box center [201, 226] width 17 height 7
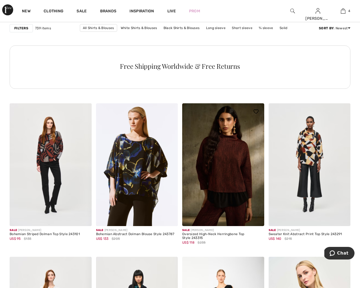
scroll to position [650, 0]
click at [220, 176] on img at bounding box center [223, 164] width 82 height 123
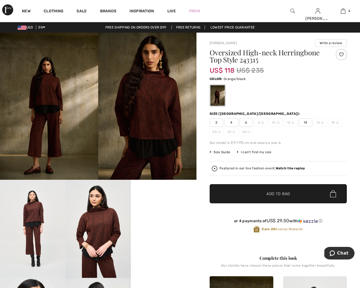
click at [170, 213] on video "Your browser does not support the video tag." at bounding box center [164, 196] width 66 height 33
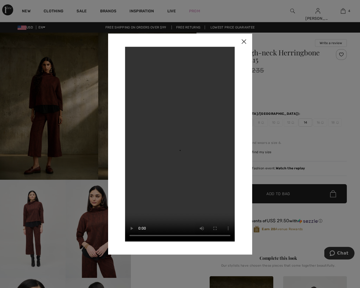
drag, startPoint x: 245, startPoint y: 42, endPoint x: 242, endPoint y: 43, distance: 3.4
click at [245, 42] on img at bounding box center [244, 41] width 16 height 17
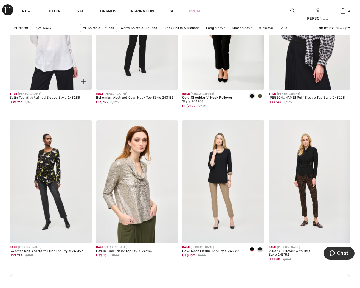
scroll to position [941, 0]
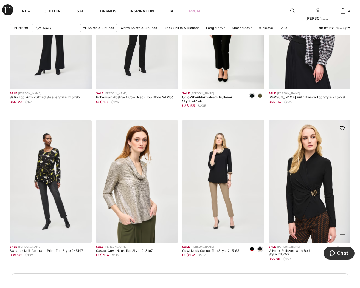
click at [302, 195] on img at bounding box center [310, 181] width 82 height 123
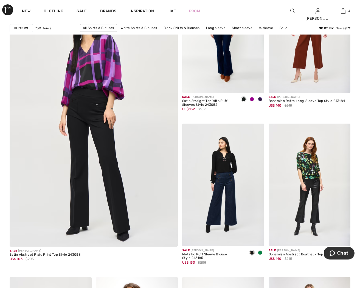
scroll to position [1303, 0]
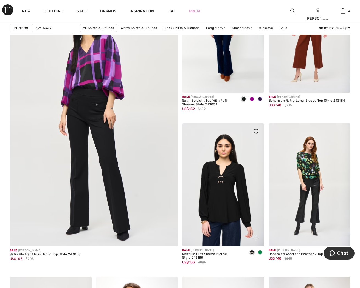
click at [243, 199] on img at bounding box center [223, 185] width 82 height 123
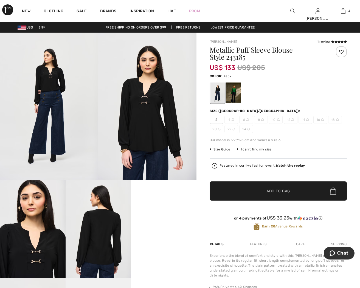
scroll to position [63, 0]
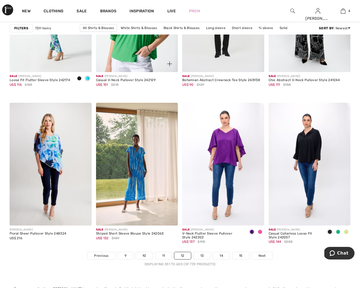
scroll to position [2150, 0]
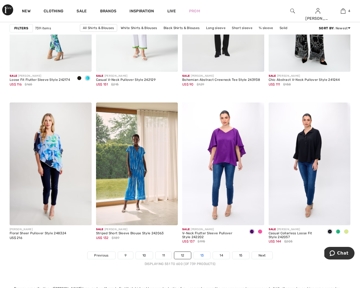
click at [205, 257] on link "13" at bounding box center [202, 255] width 17 height 7
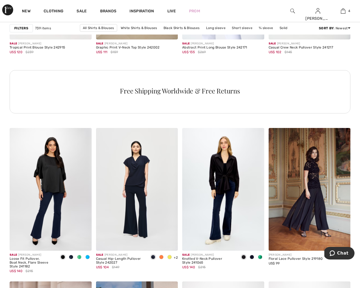
scroll to position [626, 0]
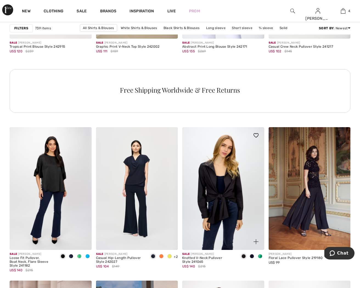
click at [215, 195] on img at bounding box center [223, 188] width 82 height 123
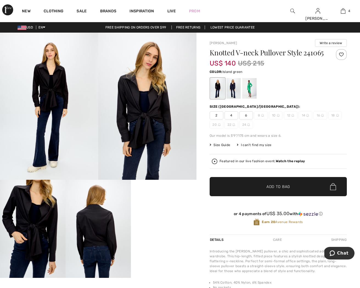
click at [248, 98] on div at bounding box center [249, 88] width 14 height 21
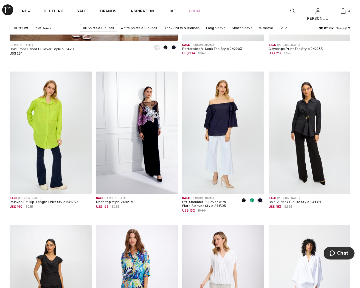
scroll to position [1524, 0]
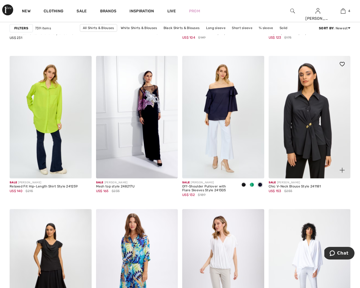
click at [307, 137] on img at bounding box center [310, 117] width 82 height 123
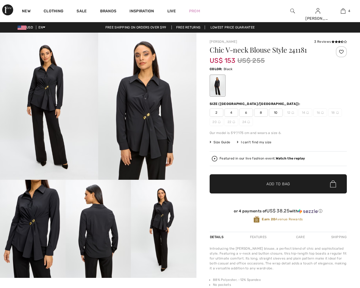
checkbox input "true"
click at [98, 229] on img at bounding box center [99, 229] width 66 height 98
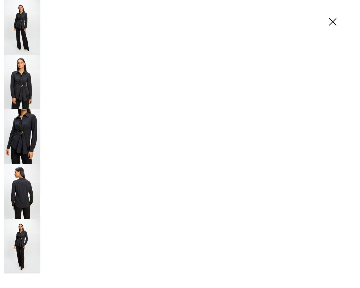
click at [98, 228] on img at bounding box center [180, 270] width 360 height 540
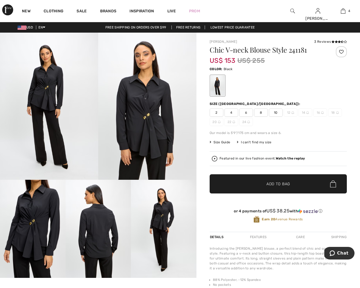
click at [149, 230] on img at bounding box center [164, 229] width 66 height 98
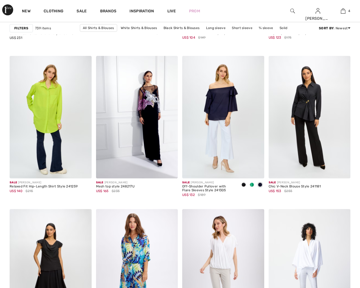
scroll to position [1524, 0]
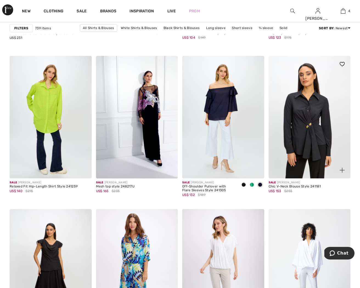
click at [318, 149] on img at bounding box center [310, 117] width 82 height 123
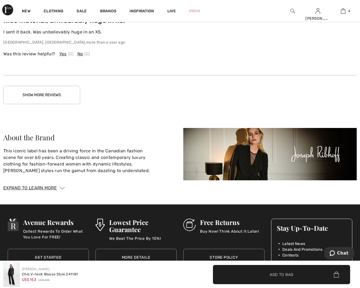
scroll to position [878, 0]
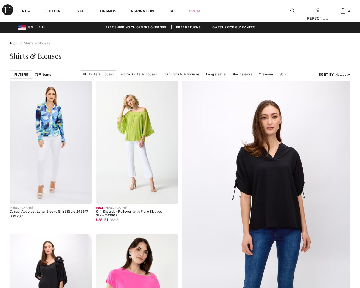
scroll to position [1524, 0]
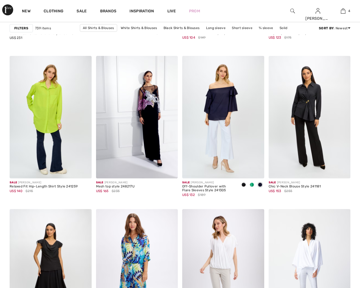
checkbox input "true"
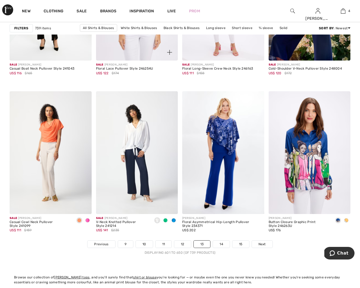
scroll to position [2162, 0]
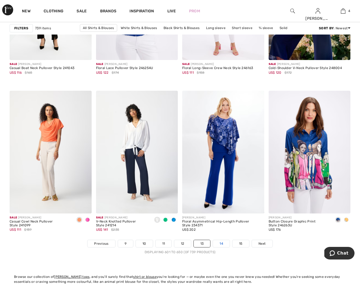
click at [222, 245] on link "14" at bounding box center [221, 243] width 17 height 7
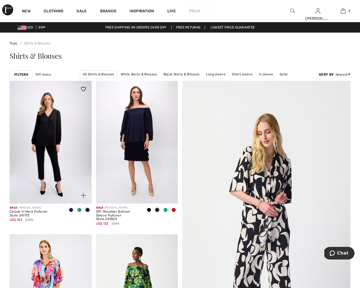
click at [54, 157] on img at bounding box center [51, 142] width 82 height 123
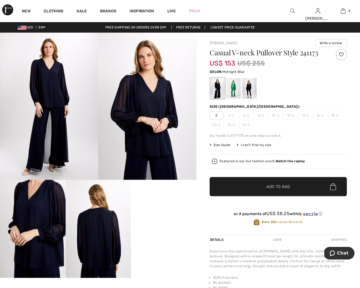
click at [164, 213] on video "Your browser does not support the video tag." at bounding box center [164, 196] width 66 height 33
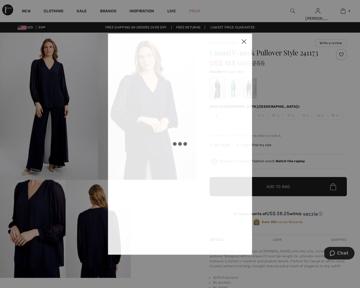
click at [164, 245] on div at bounding box center [180, 144] width 144 height 222
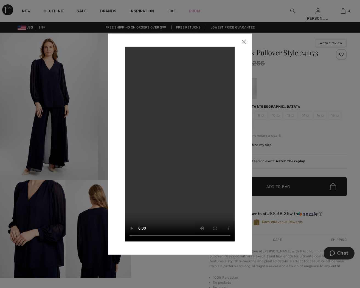
click at [244, 43] on img at bounding box center [244, 41] width 16 height 17
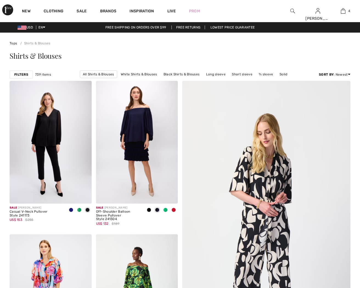
checkbox input "true"
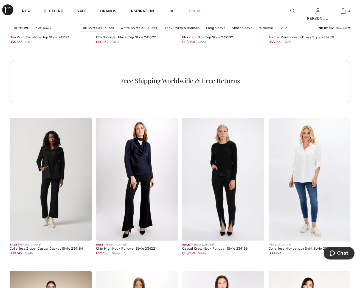
scroll to position [636, 0]
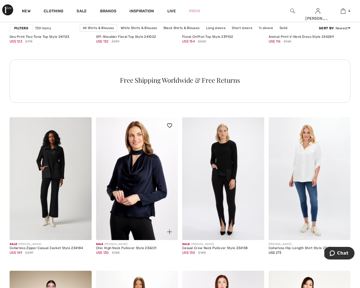
click at [155, 204] on img at bounding box center [137, 178] width 82 height 123
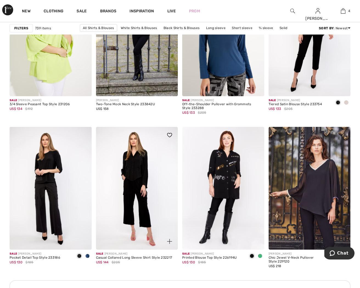
scroll to position [1615, 0]
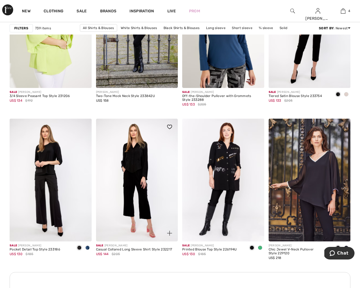
click at [136, 174] on img at bounding box center [137, 180] width 82 height 123
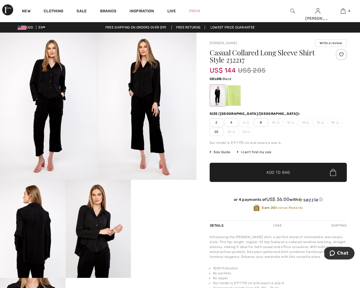
scroll to position [55, 0]
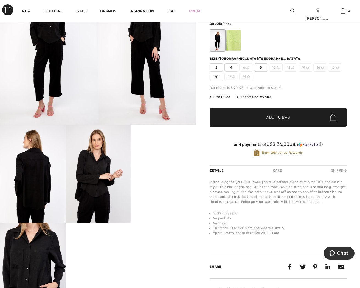
click at [151, 158] on video "Your browser does not support the video tag." at bounding box center [164, 141] width 66 height 33
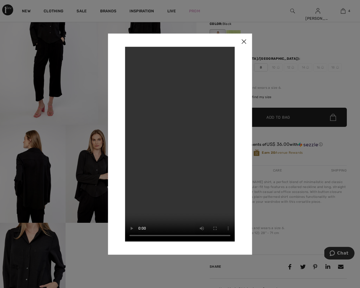
click at [247, 39] on img at bounding box center [244, 41] width 16 height 17
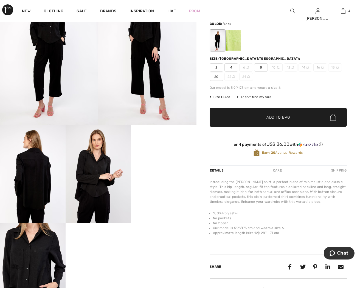
click at [223, 40] on div at bounding box center [218, 40] width 14 height 21
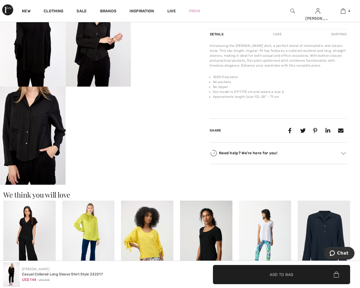
scroll to position [193, 0]
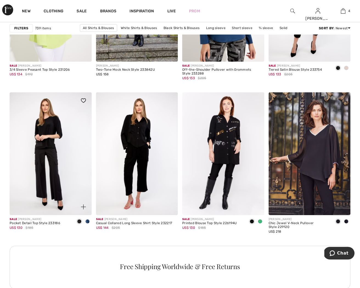
scroll to position [1642, 0]
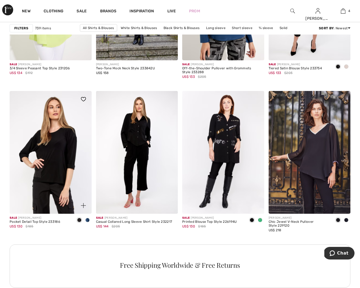
click at [47, 150] on img at bounding box center [51, 152] width 82 height 123
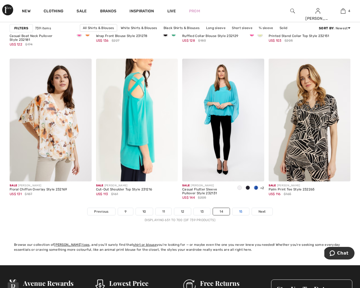
scroll to position [2200, 0]
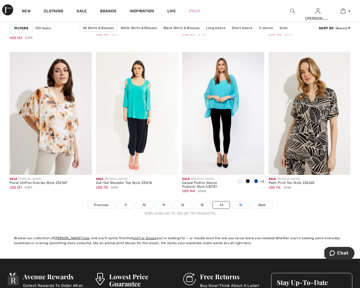
click at [242, 205] on link "15" at bounding box center [240, 205] width 17 height 7
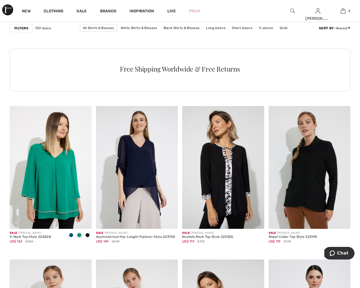
scroll to position [647, 0]
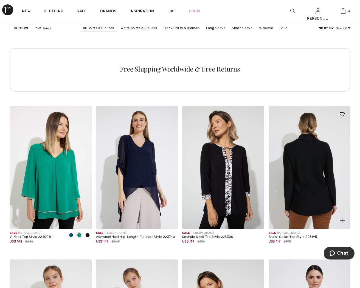
click at [313, 201] on img at bounding box center [310, 167] width 82 height 123
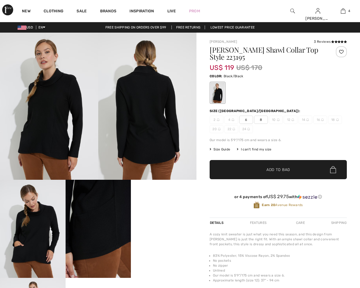
checkbox input "true"
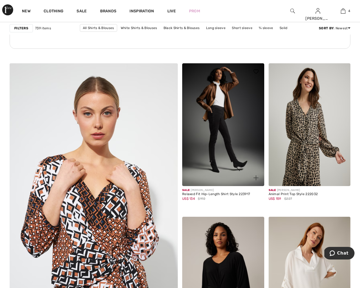
scroll to position [1210, 0]
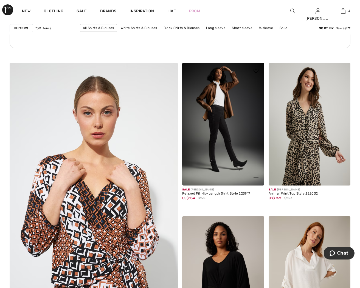
click at [223, 143] on img at bounding box center [223, 124] width 82 height 123
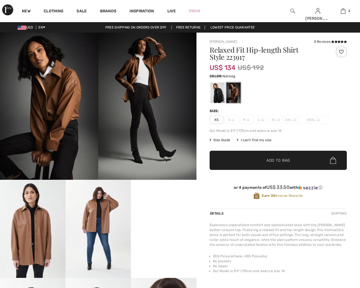
checkbox input "true"
click at [221, 95] on div at bounding box center [218, 93] width 14 height 21
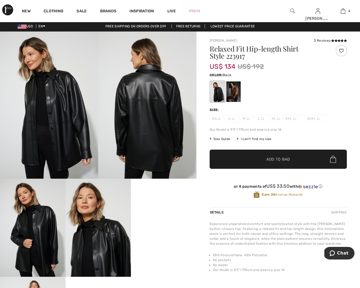
scroll to position [2, 0]
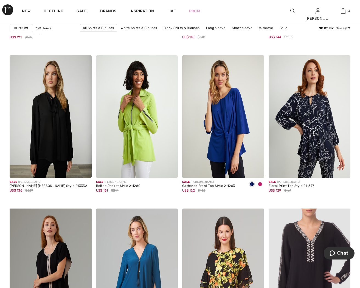
scroll to position [1525, 0]
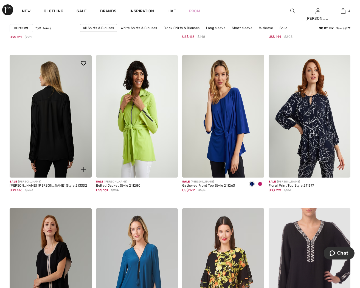
click at [49, 127] on img at bounding box center [51, 116] width 82 height 123
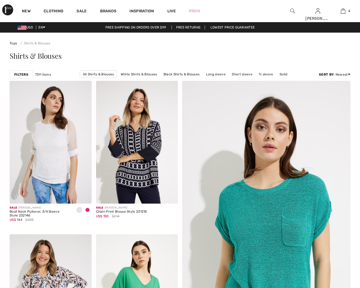
scroll to position [1587, 0]
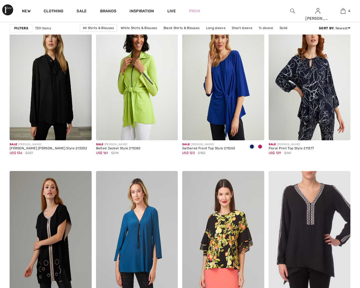
checkbox input "true"
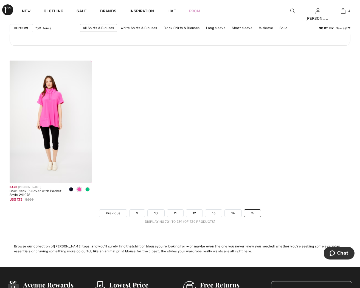
scroll to position [1888, 0]
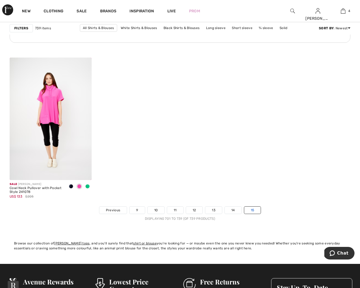
click at [254, 212] on link "15" at bounding box center [252, 210] width 17 height 7
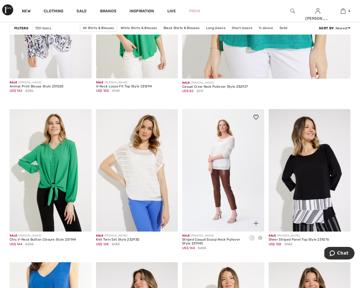
scroll to position [281, 0]
